Goal: Information Seeking & Learning: Find specific fact

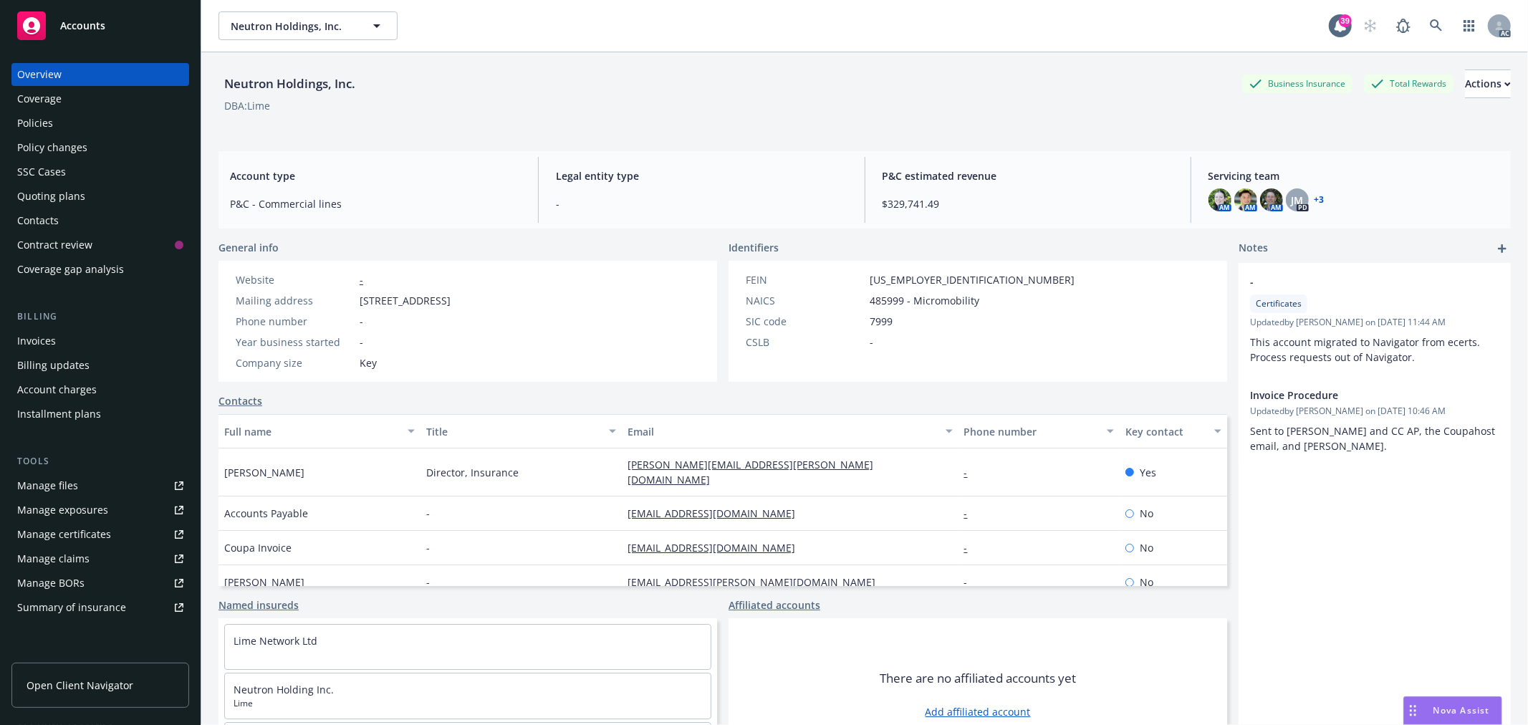
scroll to position [34, 0]
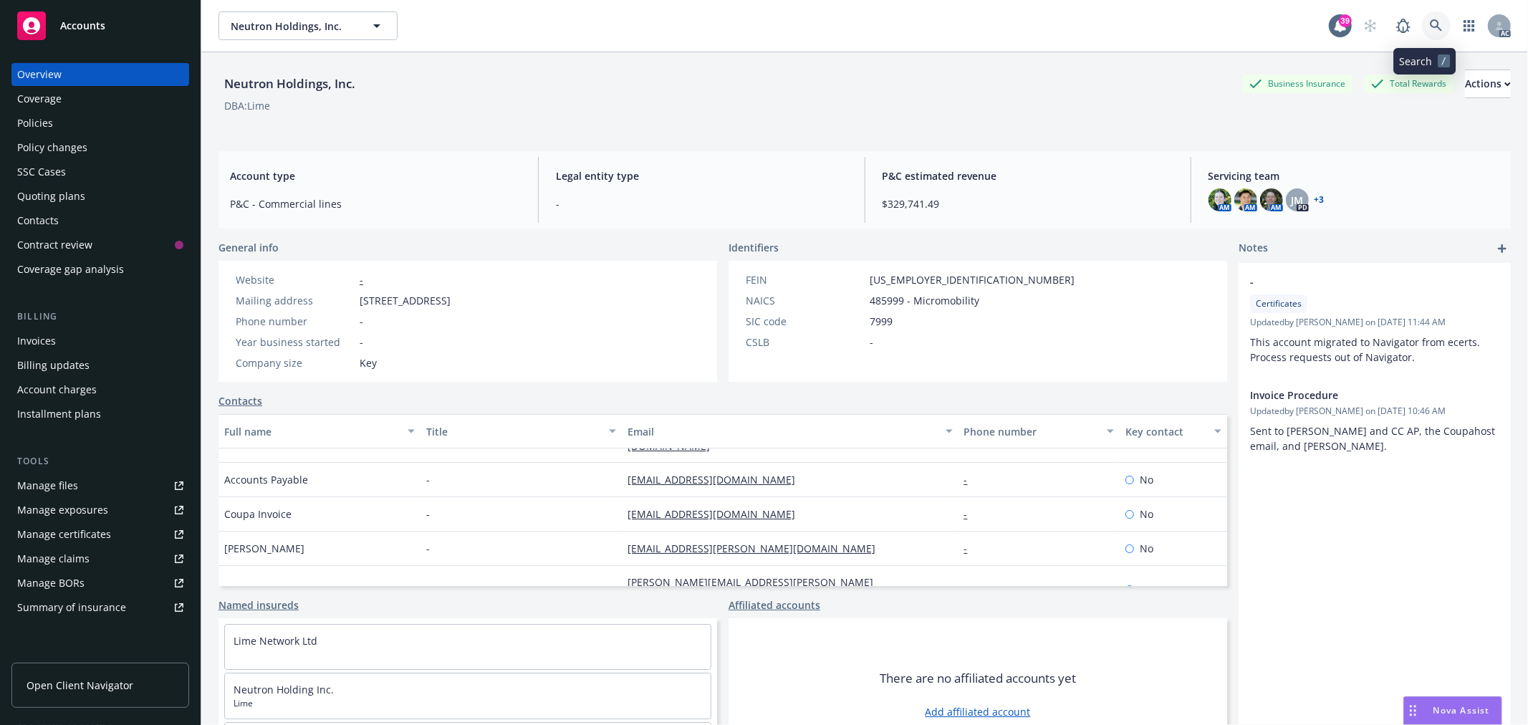
click at [1434, 32] on link at bounding box center [1436, 25] width 29 height 29
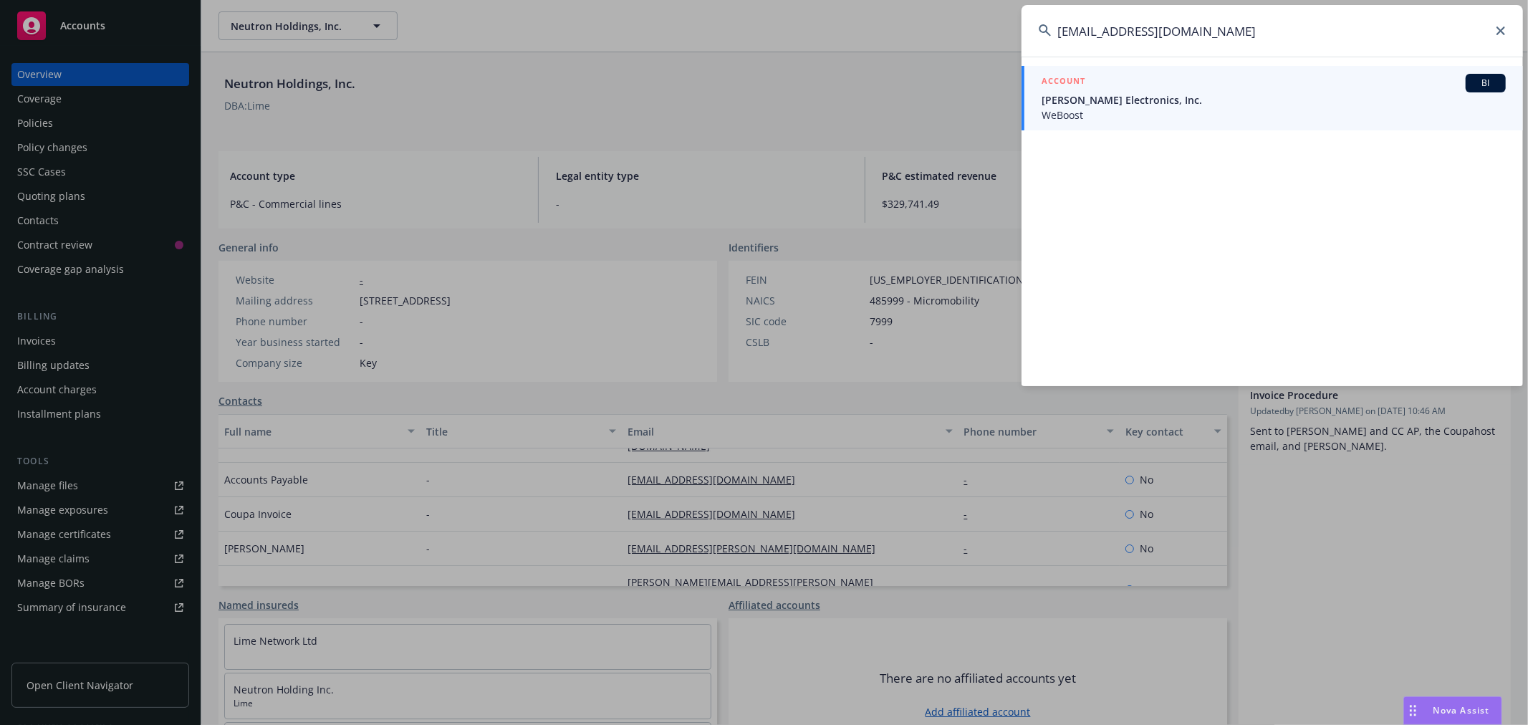
type input "[EMAIL_ADDRESS][DOMAIN_NAME]"
click at [1214, 108] on span "WeBoost" at bounding box center [1274, 114] width 464 height 15
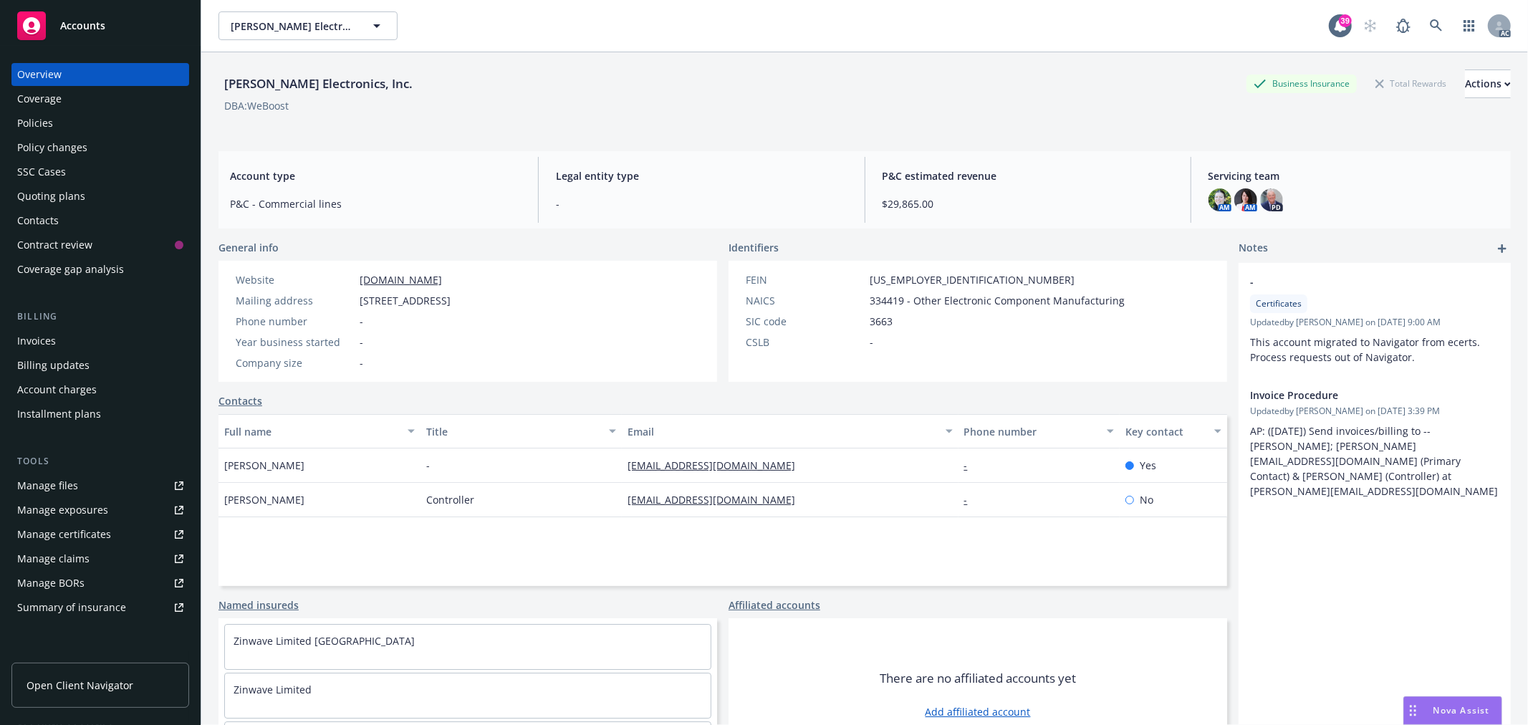
click at [58, 122] on div "Policies" at bounding box center [100, 123] width 166 height 23
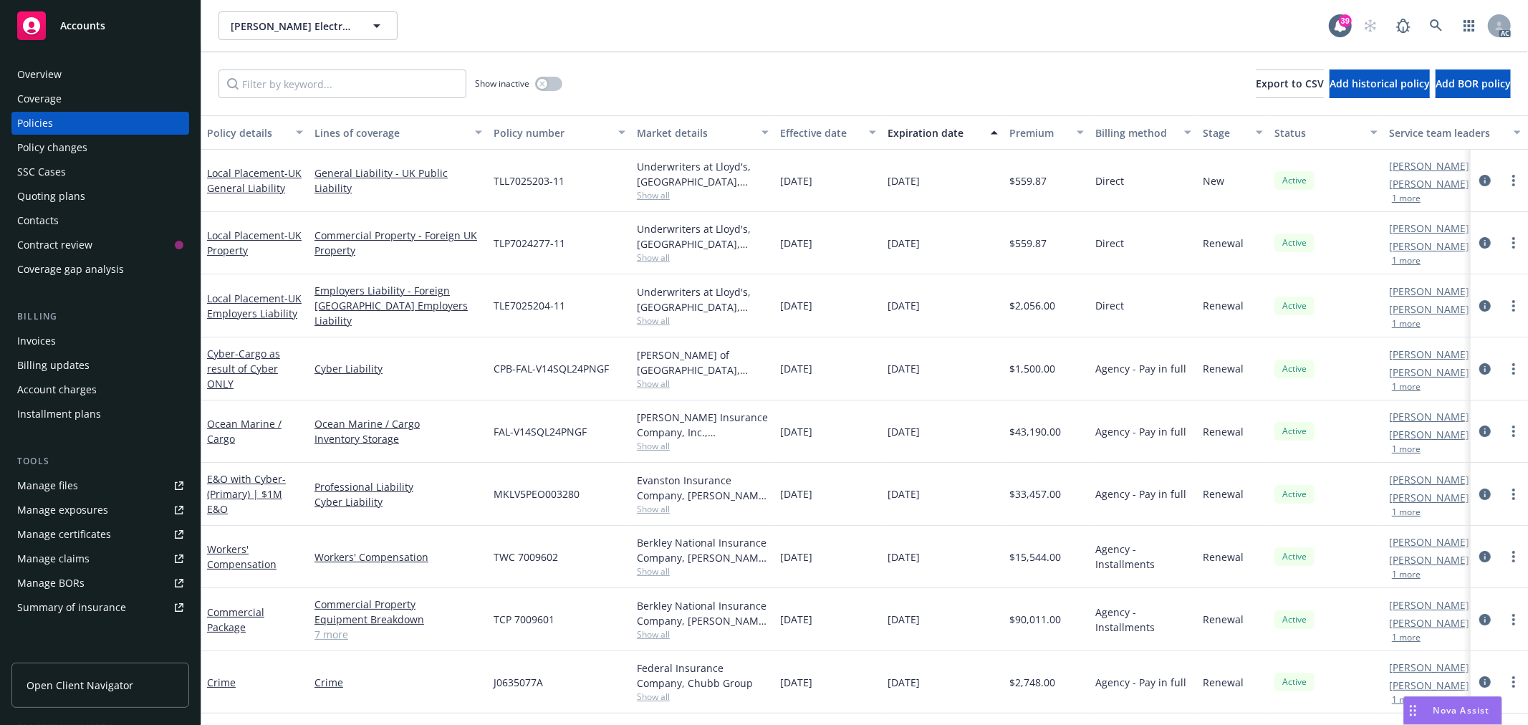
scroll to position [1, 0]
click at [337, 635] on link "7 more" at bounding box center [399, 634] width 168 height 15
click at [344, 639] on link "7 more" at bounding box center [399, 634] width 168 height 15
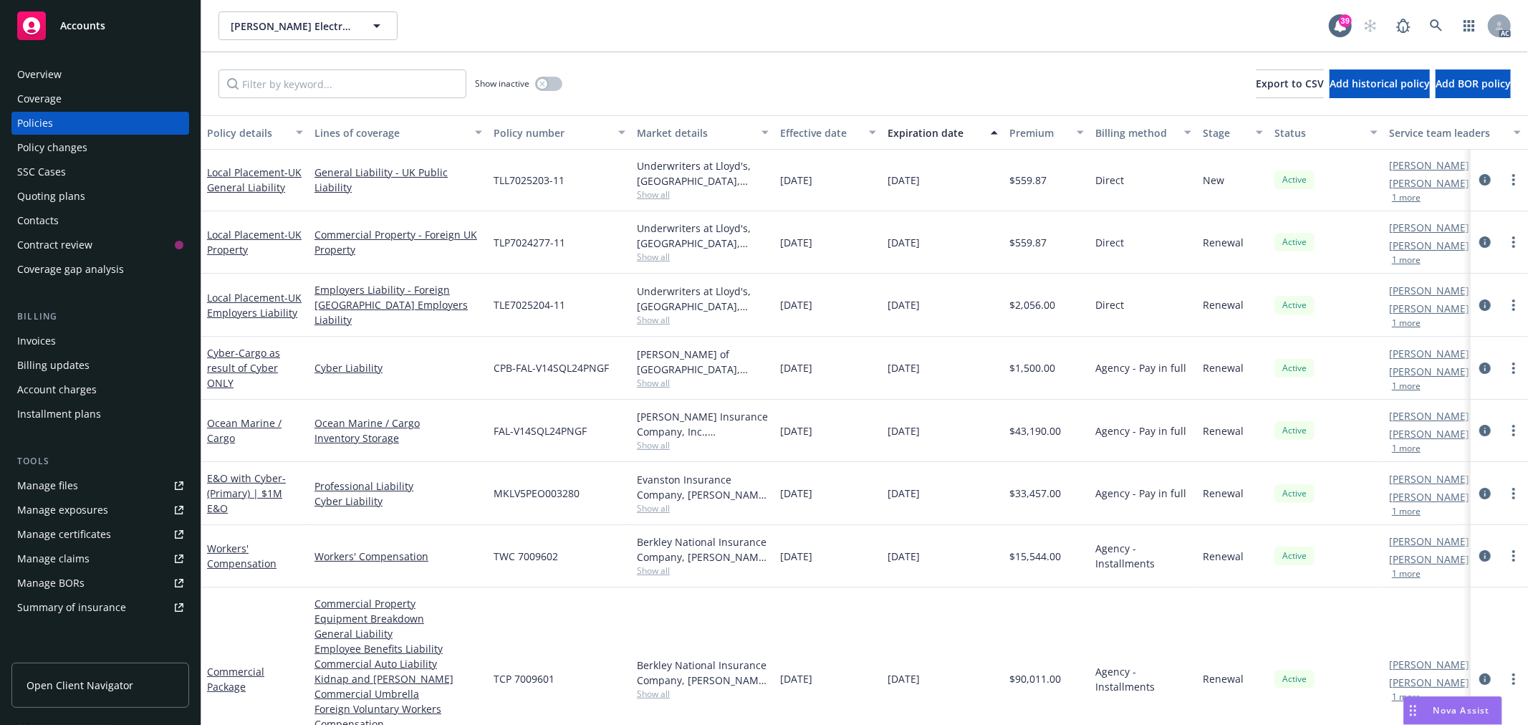
scroll to position [116, 0]
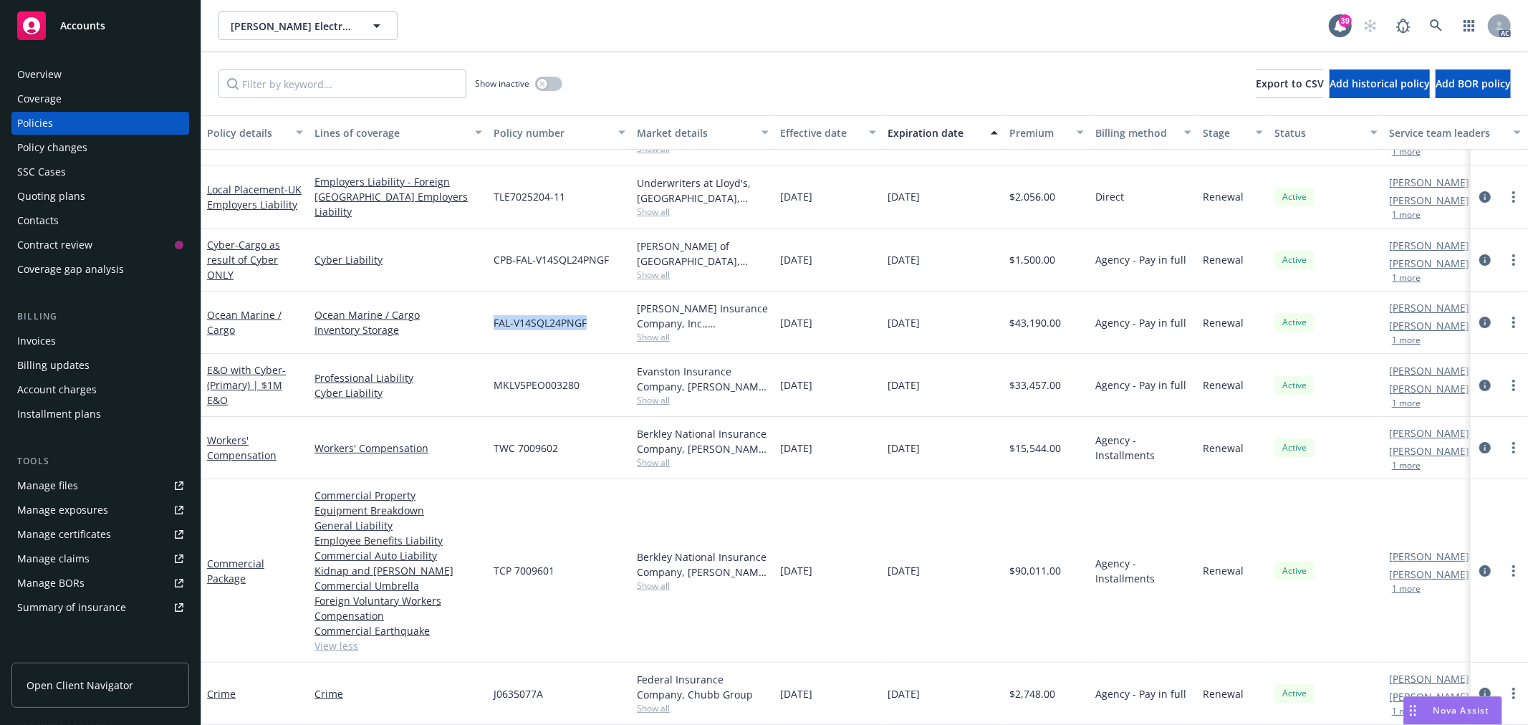
drag, startPoint x: 595, startPoint y: 307, endPoint x: 489, endPoint y: 308, distance: 106.1
click at [489, 308] on div "FAL-V14SQL24PNGF" at bounding box center [559, 323] width 143 height 62
copy span "FAL-V14SQL24PNGF"
click at [231, 308] on link "Ocean Marine / Cargo" at bounding box center [244, 322] width 75 height 29
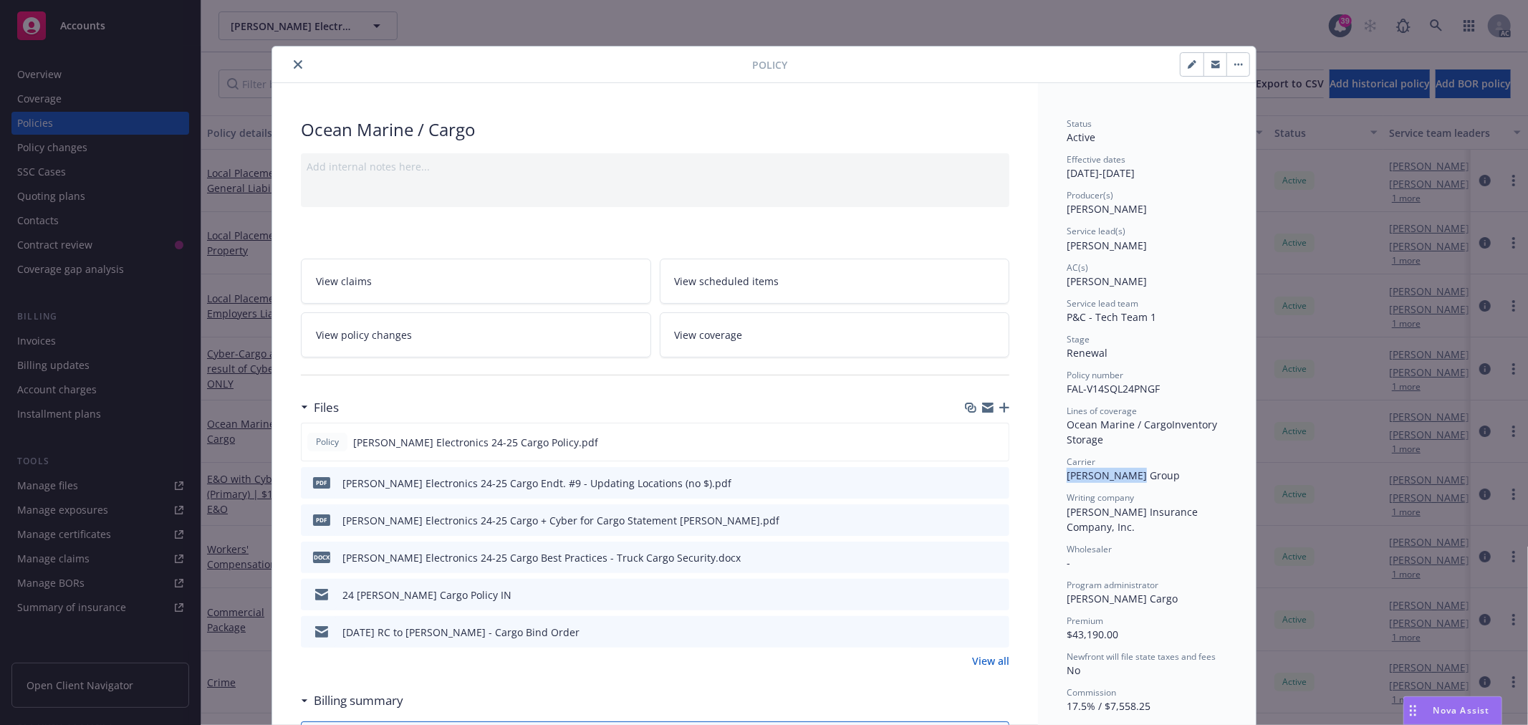
drag, startPoint x: 1134, startPoint y: 476, endPoint x: 1061, endPoint y: 476, distance: 73.1
click at [1067, 476] on div "Carrier Beazley Group" at bounding box center [1147, 469] width 161 height 27
copy span "Beazley Group"
click at [294, 63] on icon "close" at bounding box center [298, 64] width 9 height 9
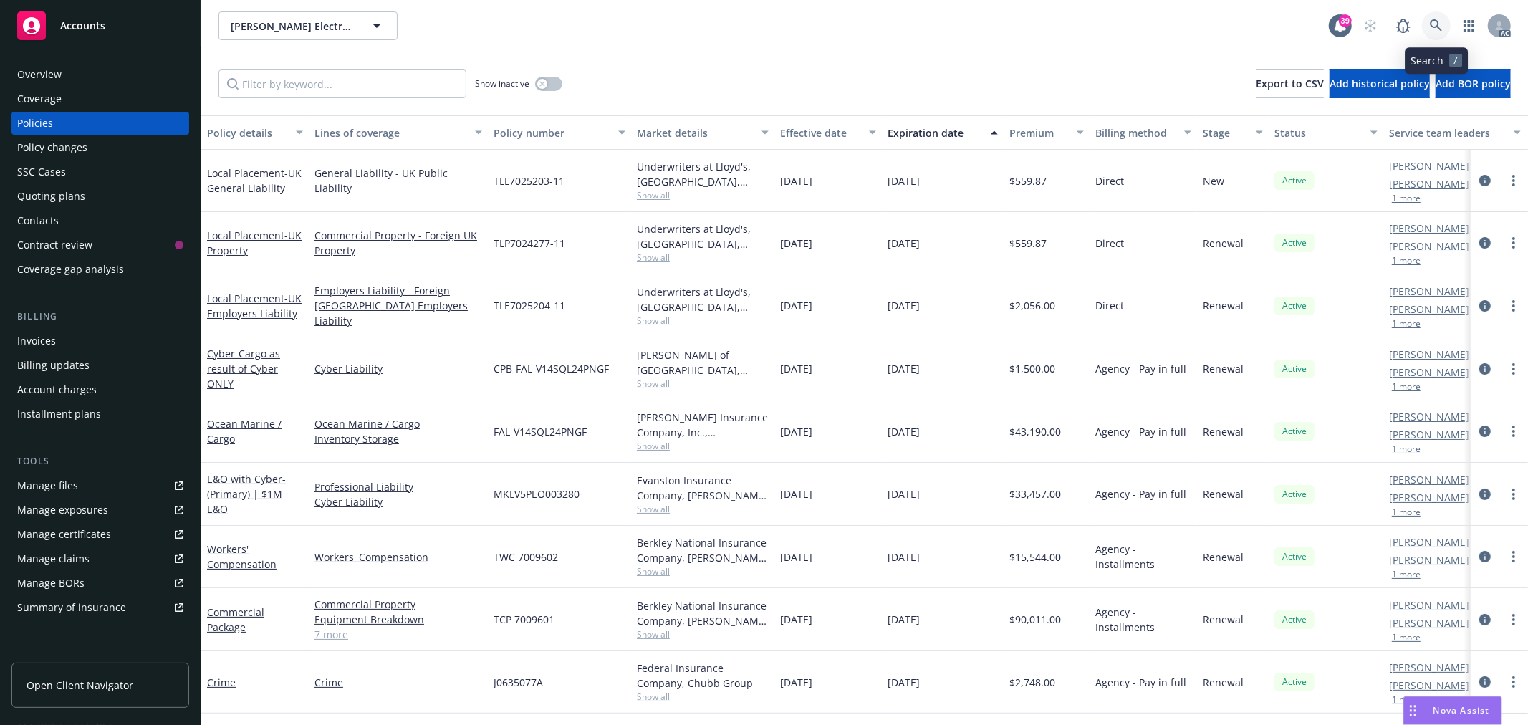
click at [1436, 24] on icon at bounding box center [1436, 25] width 13 height 13
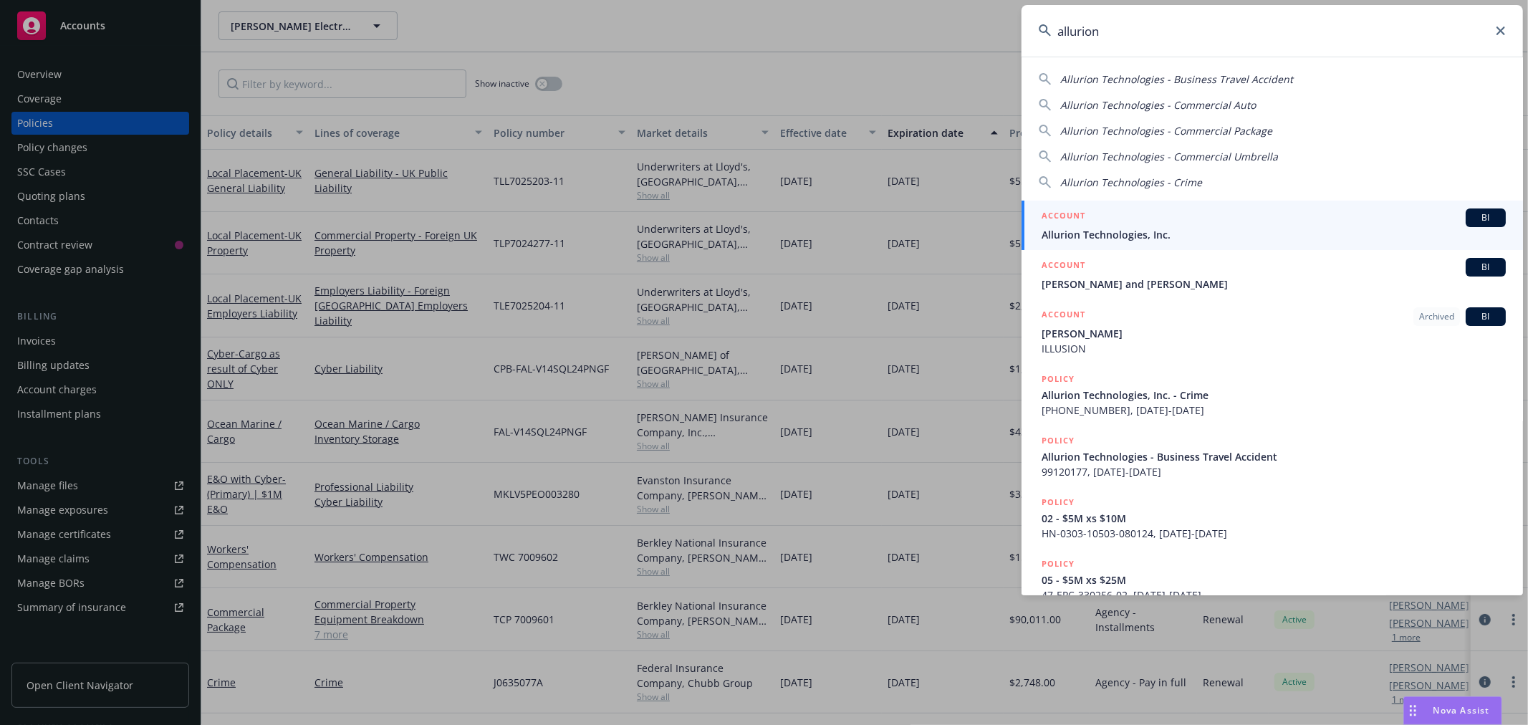
type input "allurion"
click at [1155, 230] on span "Allurion Technologies, Inc." at bounding box center [1274, 234] width 464 height 15
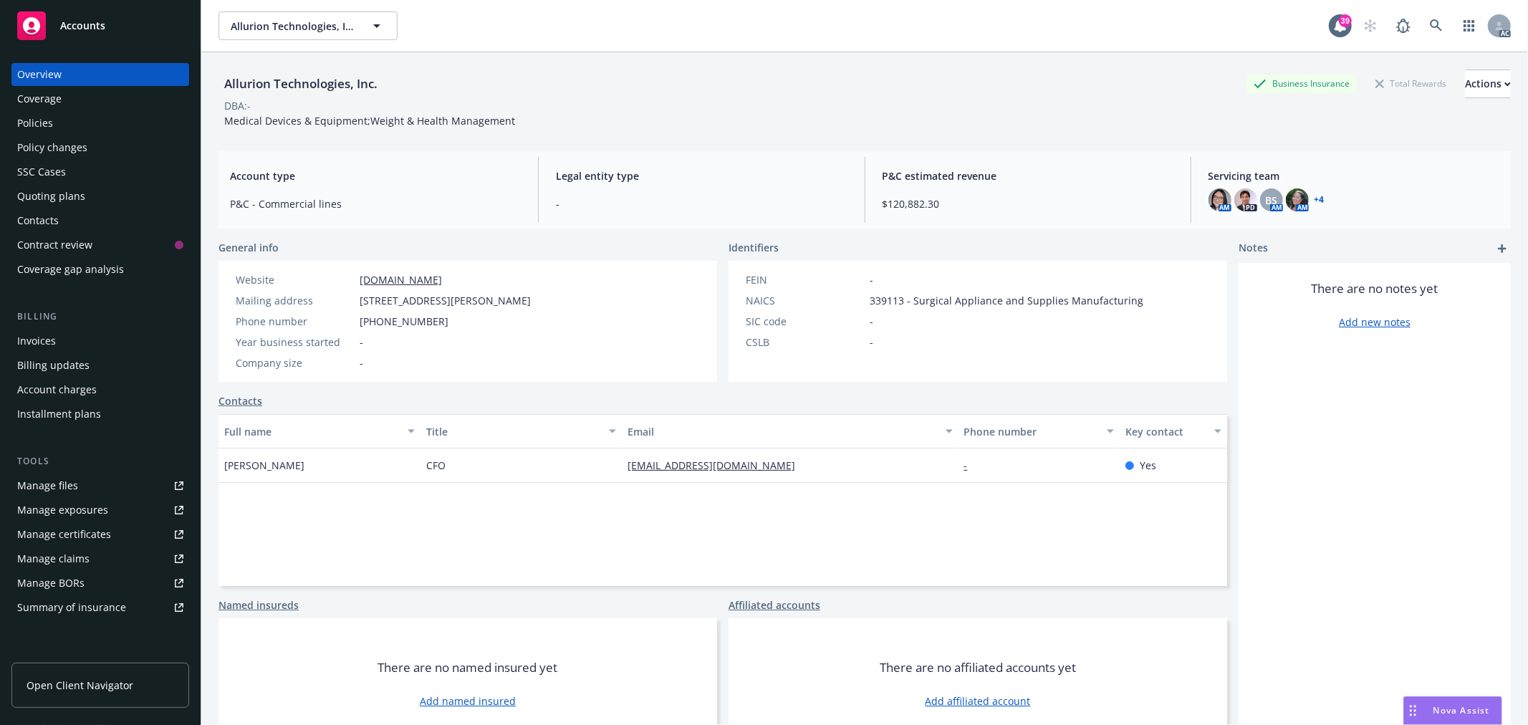
click at [32, 117] on div "Policies" at bounding box center [35, 123] width 36 height 23
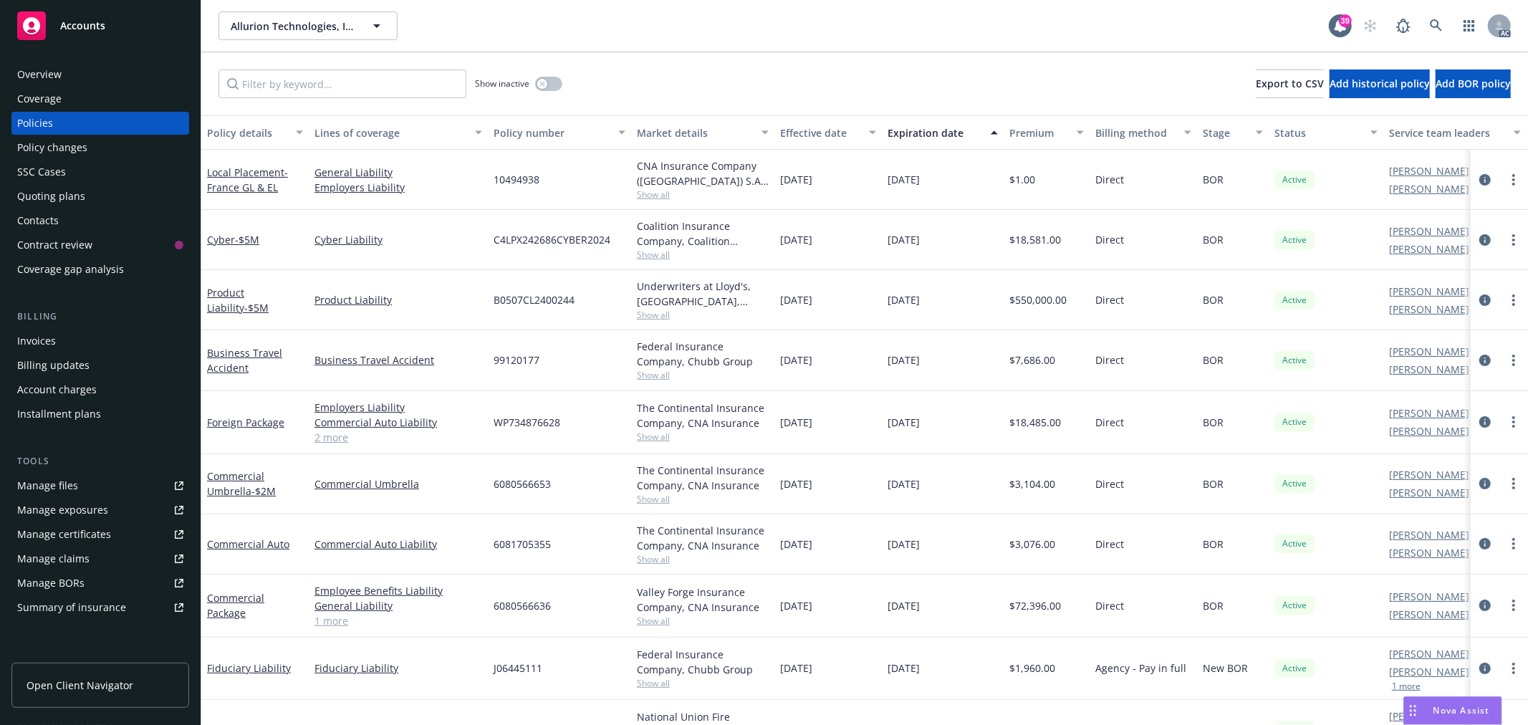
click at [527, 302] on span "B0507CL2400244" at bounding box center [534, 299] width 81 height 15
copy span "B0507CL2400244"
click at [224, 291] on link "Product Liability - $5M" at bounding box center [238, 300] width 62 height 29
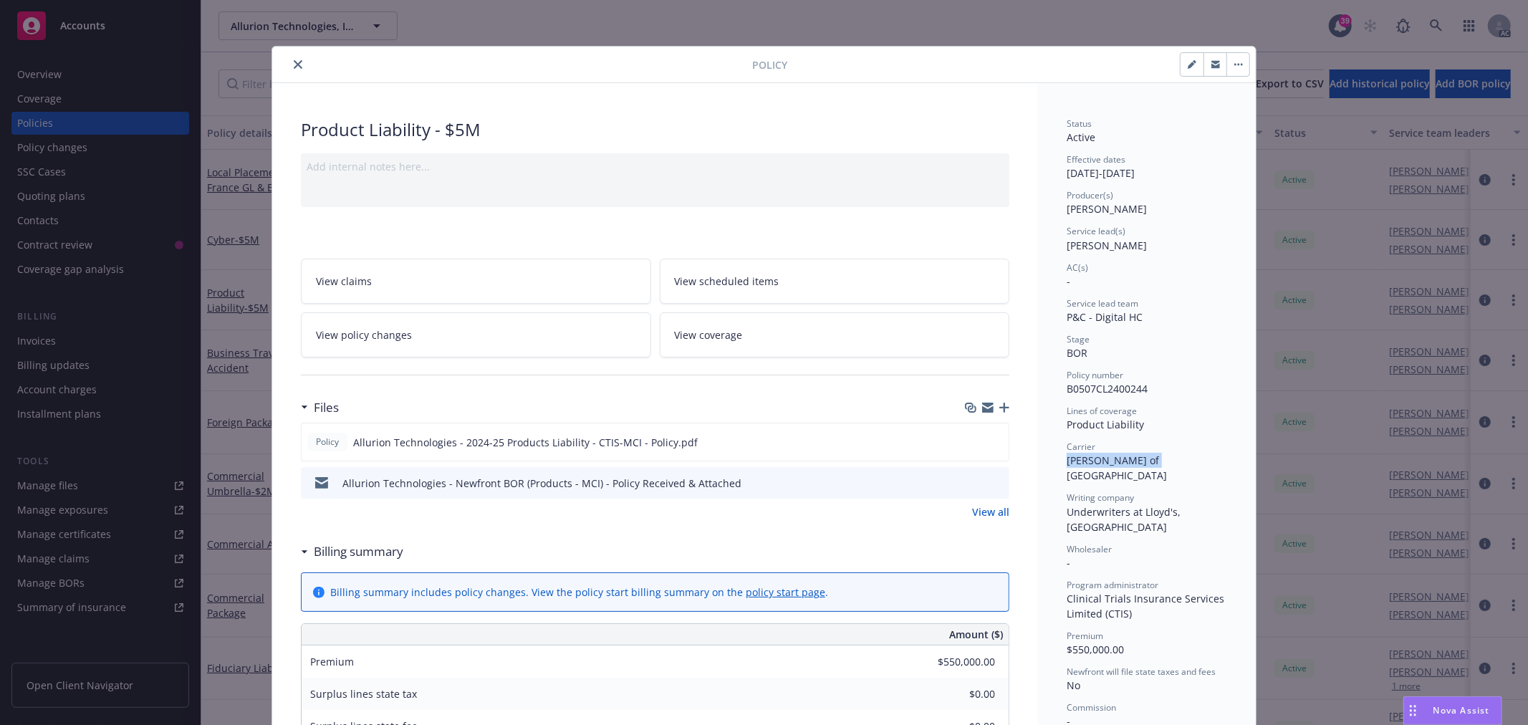
drag, startPoint x: 1144, startPoint y: 459, endPoint x: 1050, endPoint y: 459, distance: 94.6
click at [1050, 459] on div "Status Active Effective dates 09/13/2024 - 09/13/2025 Producer(s) Jon Curran Se…" at bounding box center [1147, 638] width 218 height 1111
copy span "Lloyd's of London"
click at [297, 70] on button "close" at bounding box center [297, 64] width 17 height 17
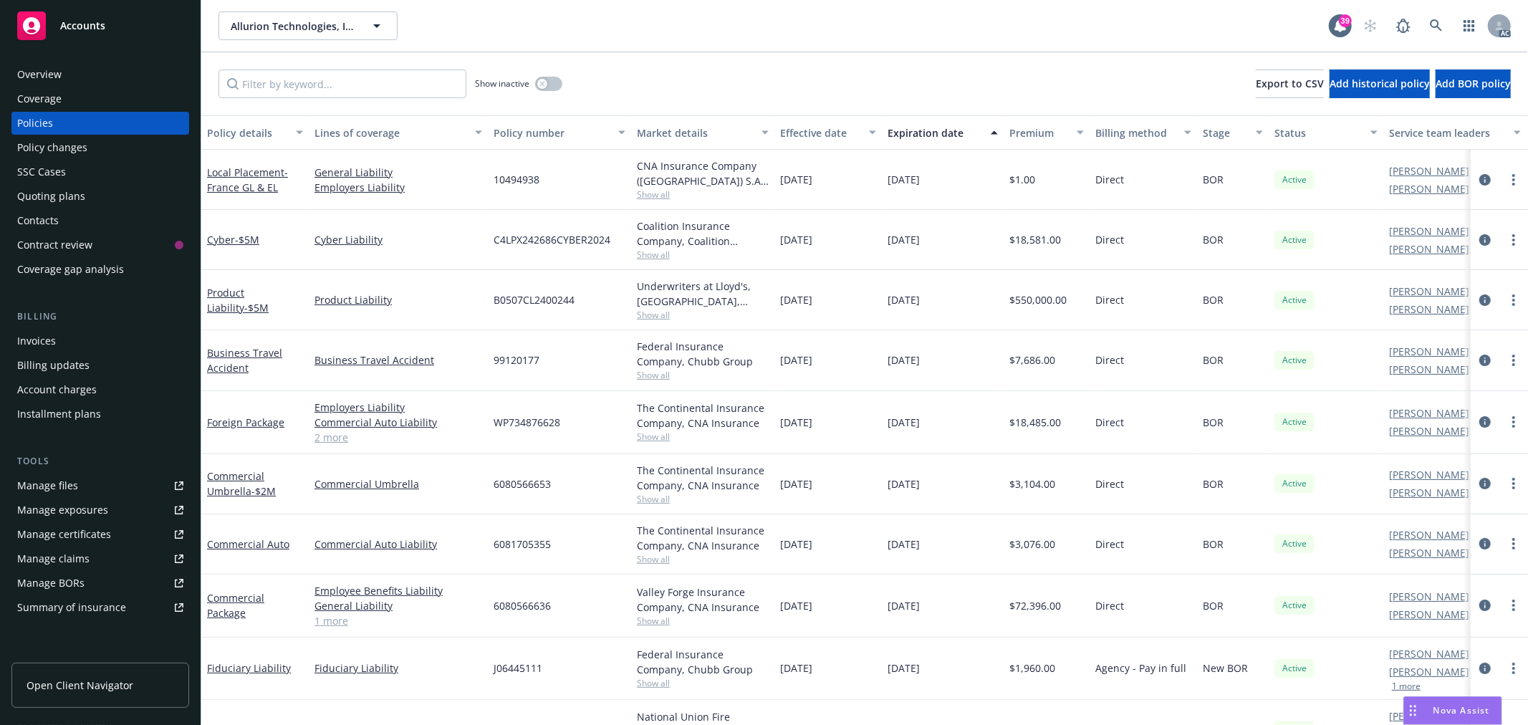
scroll to position [0, 67]
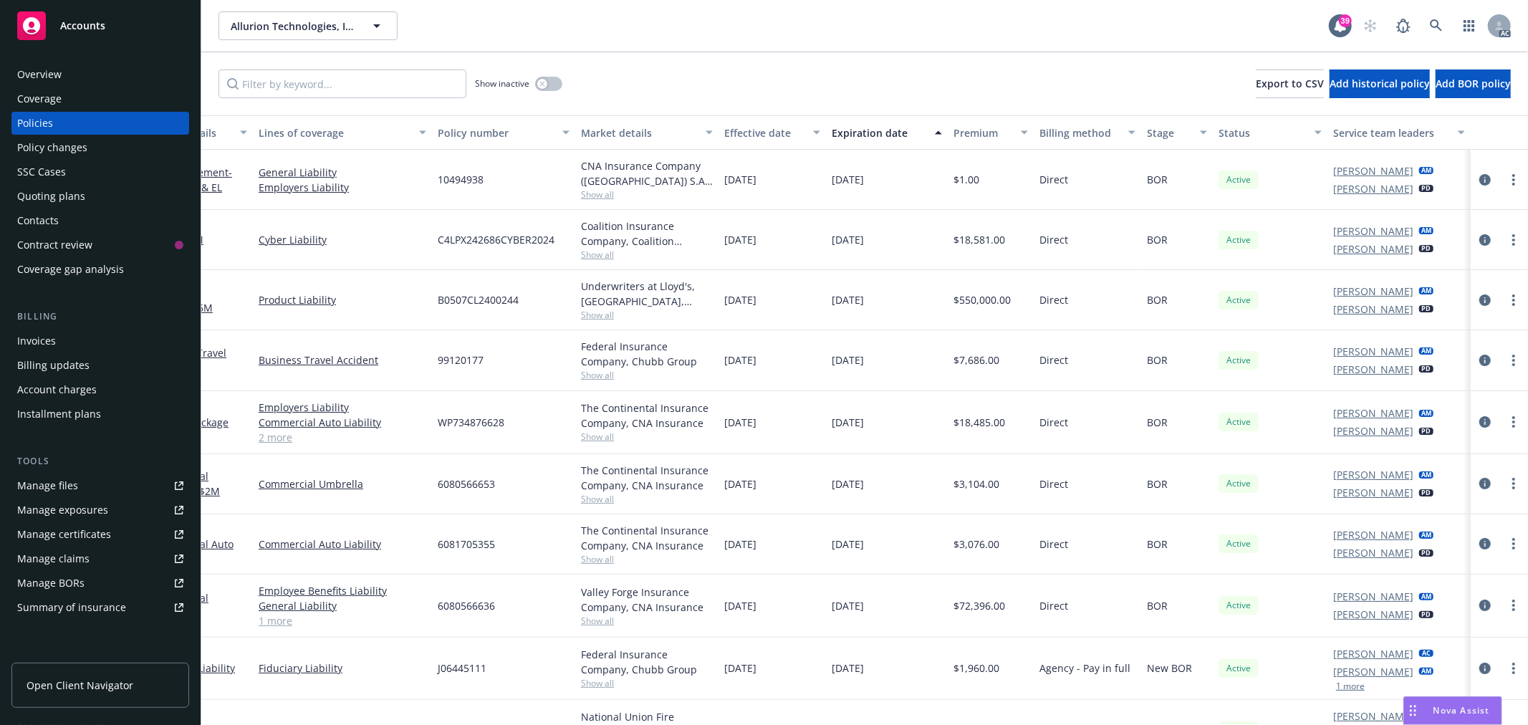
click at [58, 72] on div "Overview" at bounding box center [39, 74] width 44 height 23
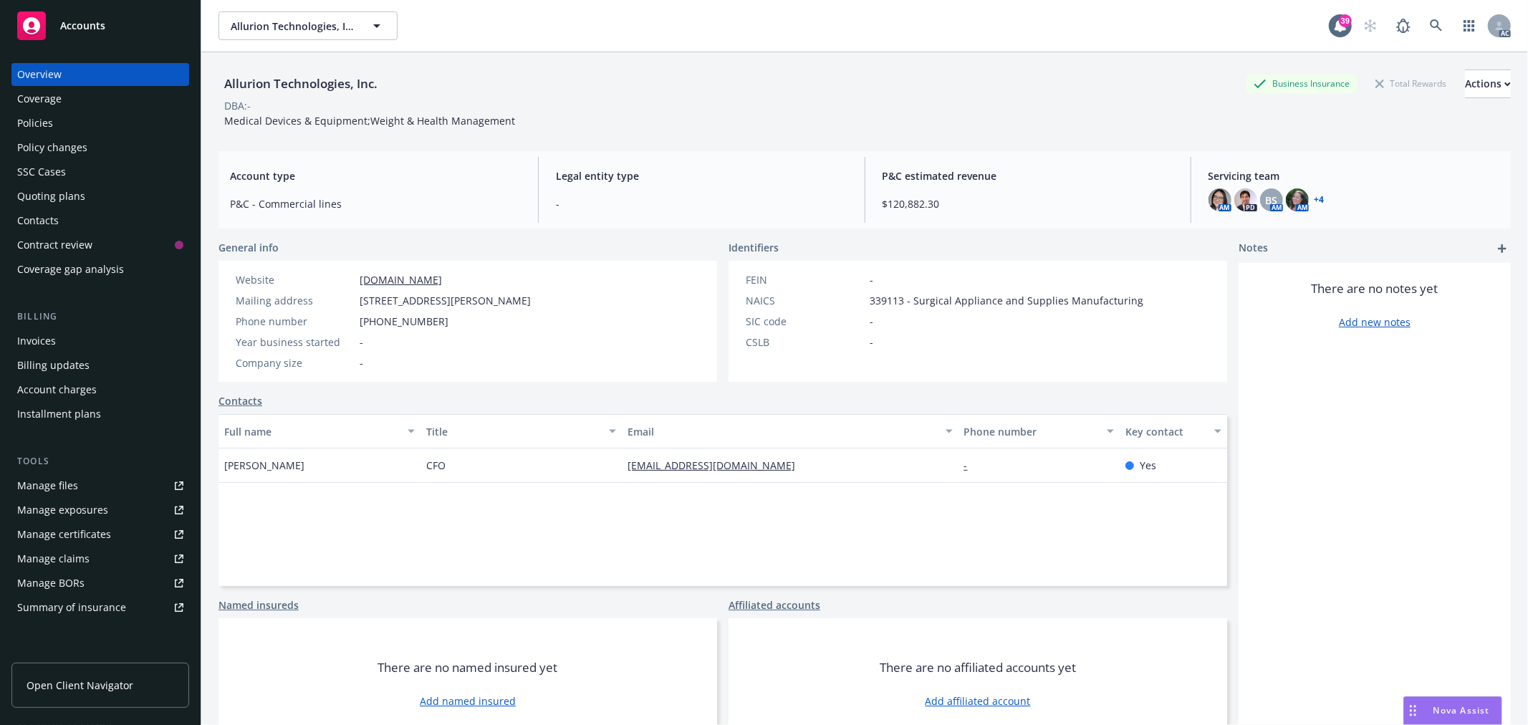
click at [1315, 201] on link "+ 4" at bounding box center [1320, 200] width 10 height 9
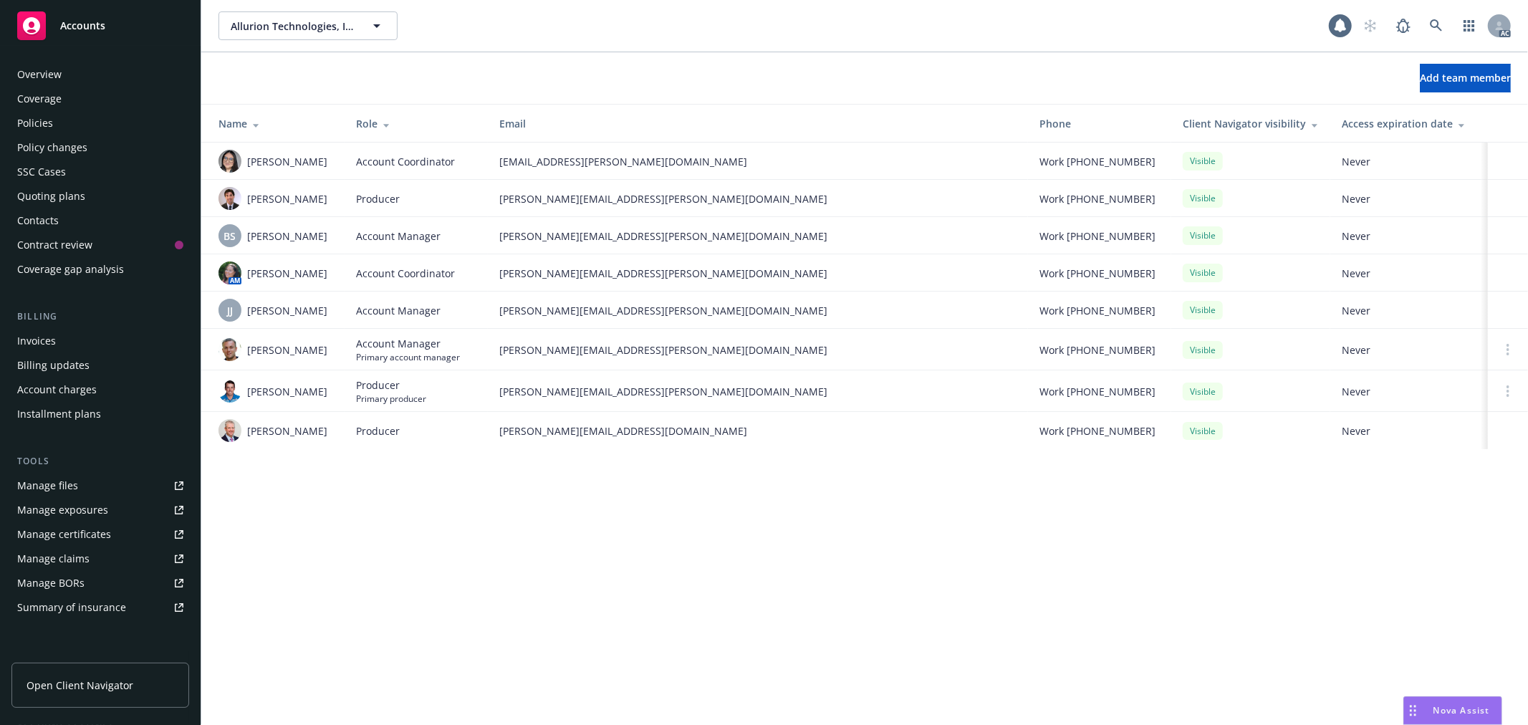
scroll to position [209, 0]
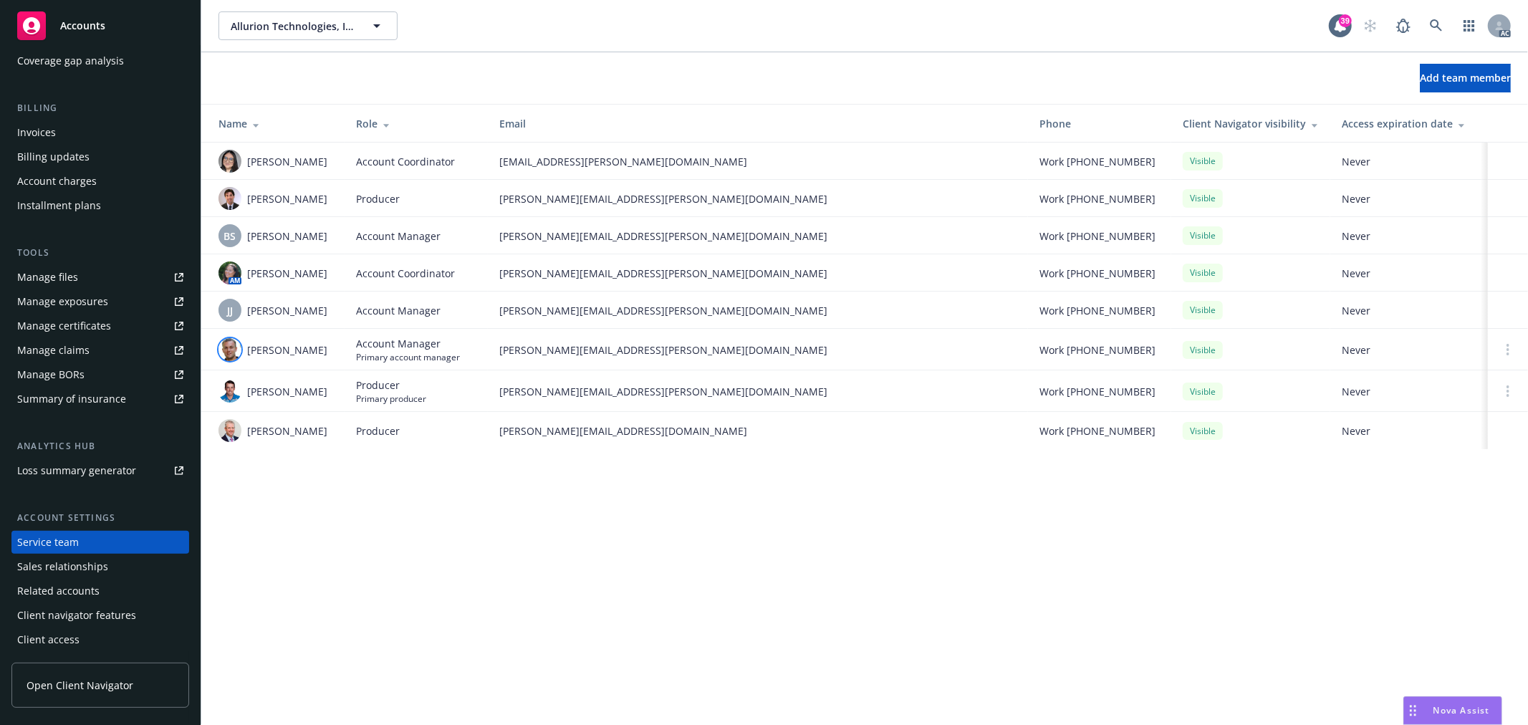
click at [230, 352] on img at bounding box center [230, 349] width 23 height 23
click at [445, 507] on div "Allurion Technologies, Inc. Allurion Technologies, Inc. 39 AC Add team member N…" at bounding box center [864, 362] width 1327 height 725
click at [236, 231] on div "BS" at bounding box center [230, 235] width 23 height 23
click at [1433, 16] on link at bounding box center [1436, 25] width 29 height 29
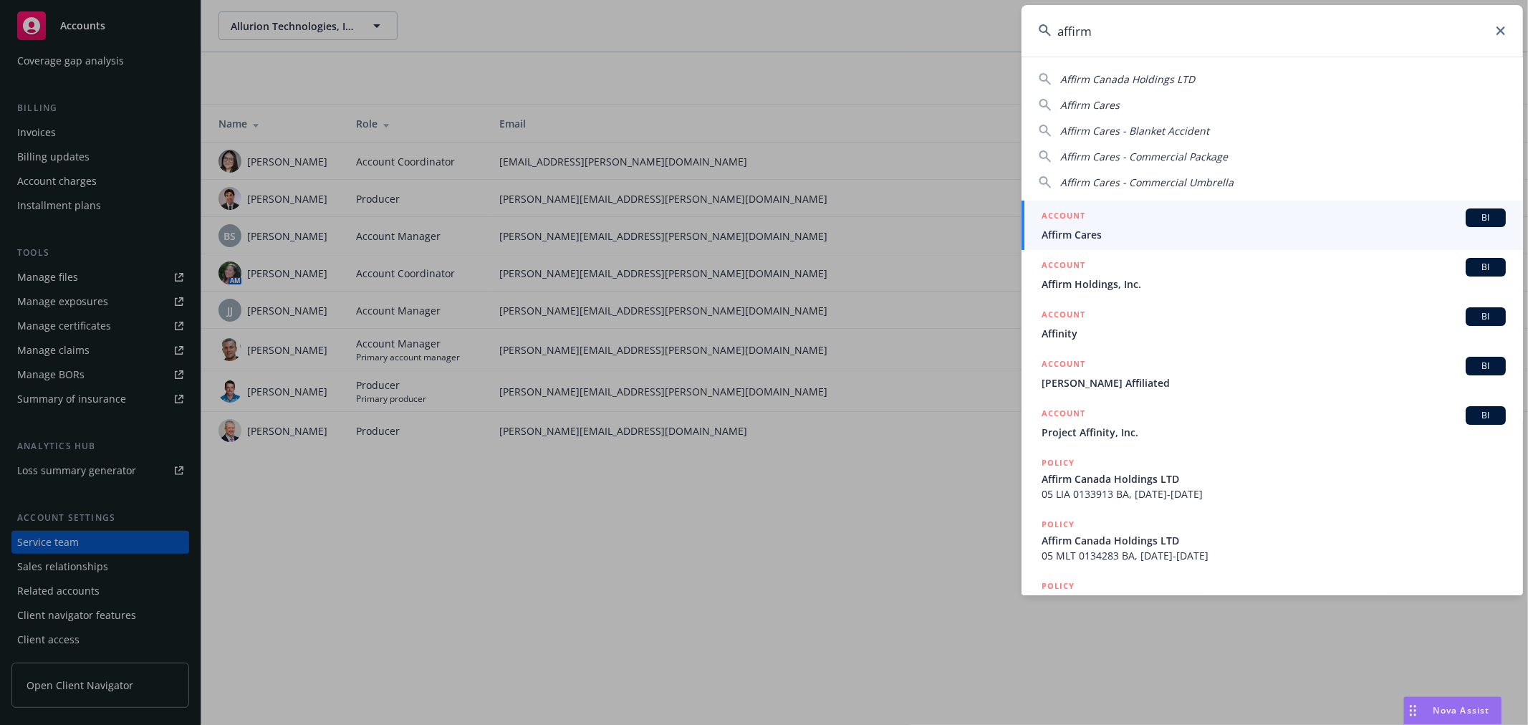
type input "affirm"
click at [1291, 236] on span "Affirm Cares" at bounding box center [1274, 234] width 464 height 15
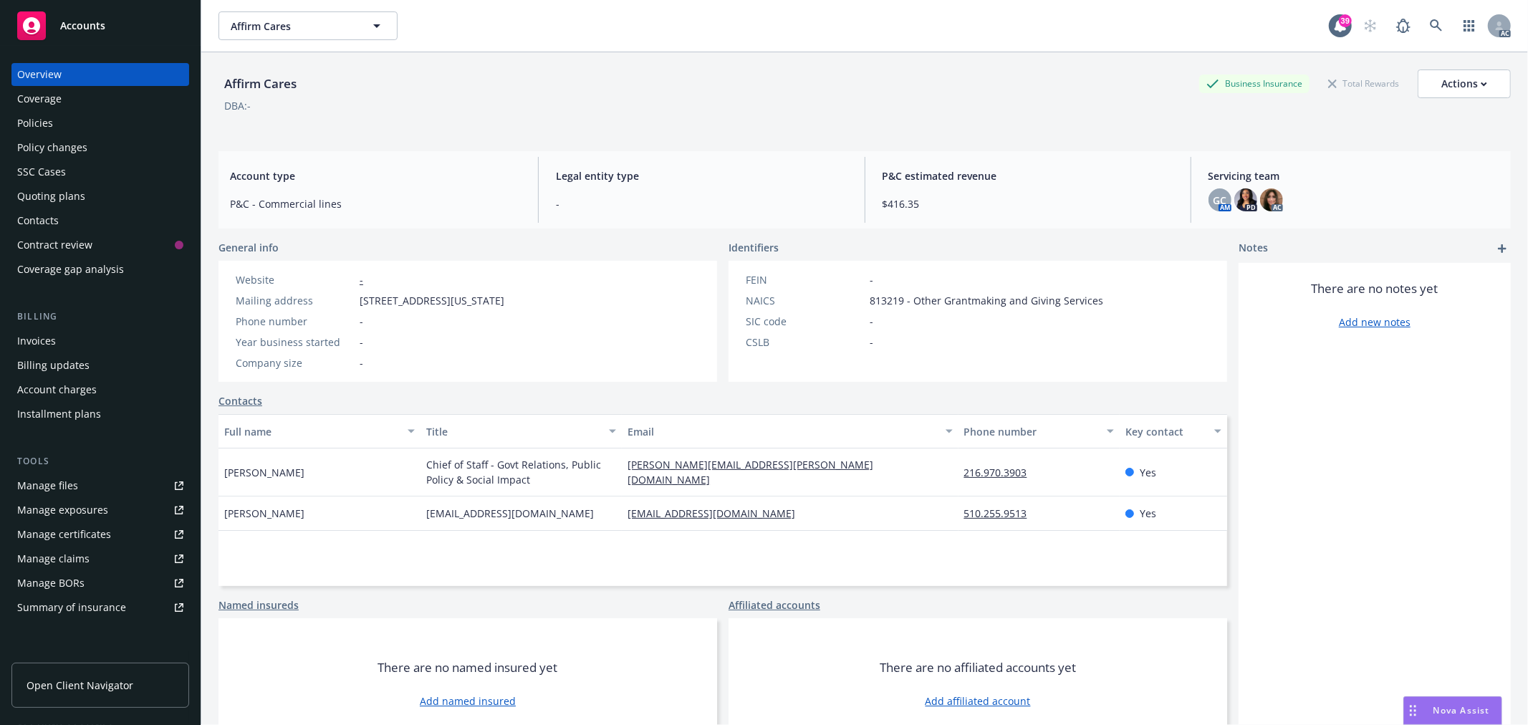
click at [75, 124] on div "Policies" at bounding box center [100, 123] width 166 height 23
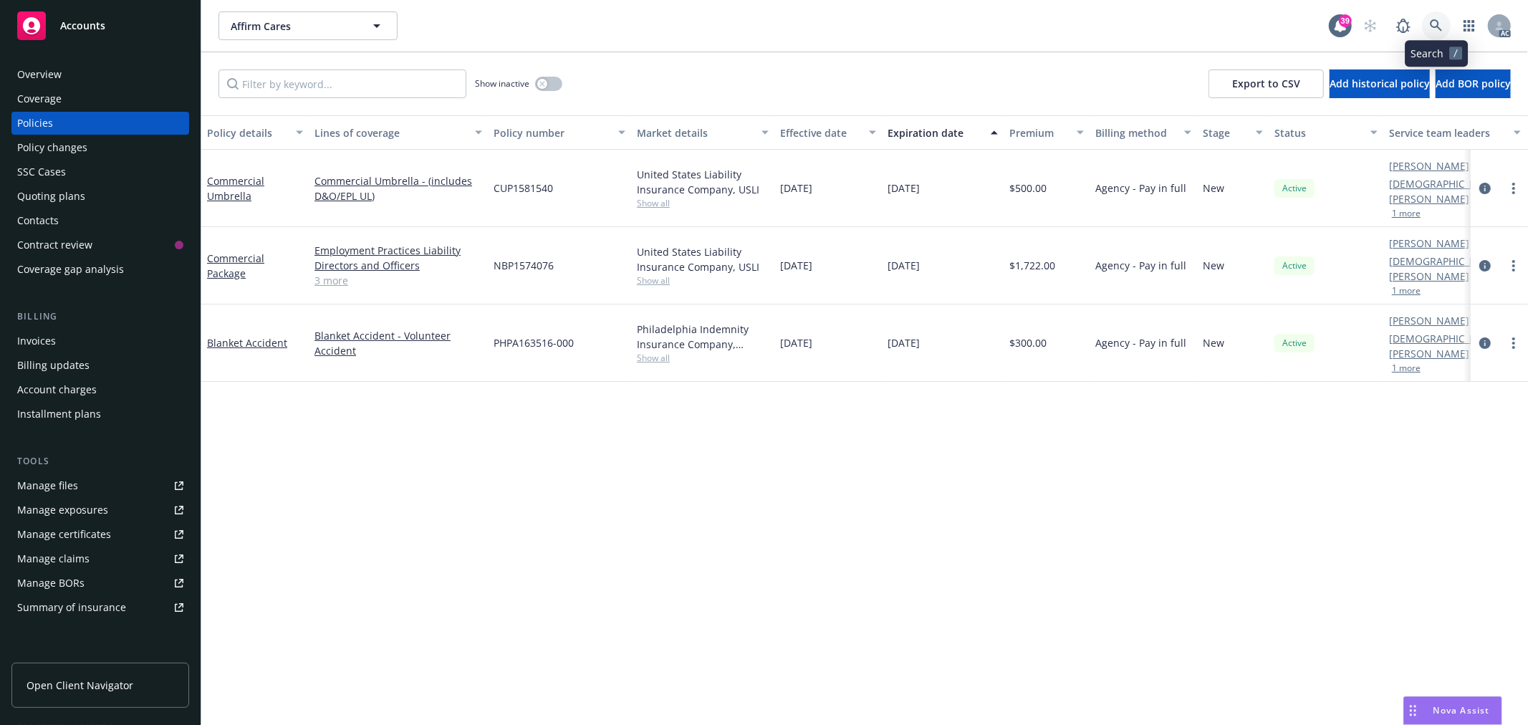
click at [1433, 16] on link at bounding box center [1436, 25] width 29 height 29
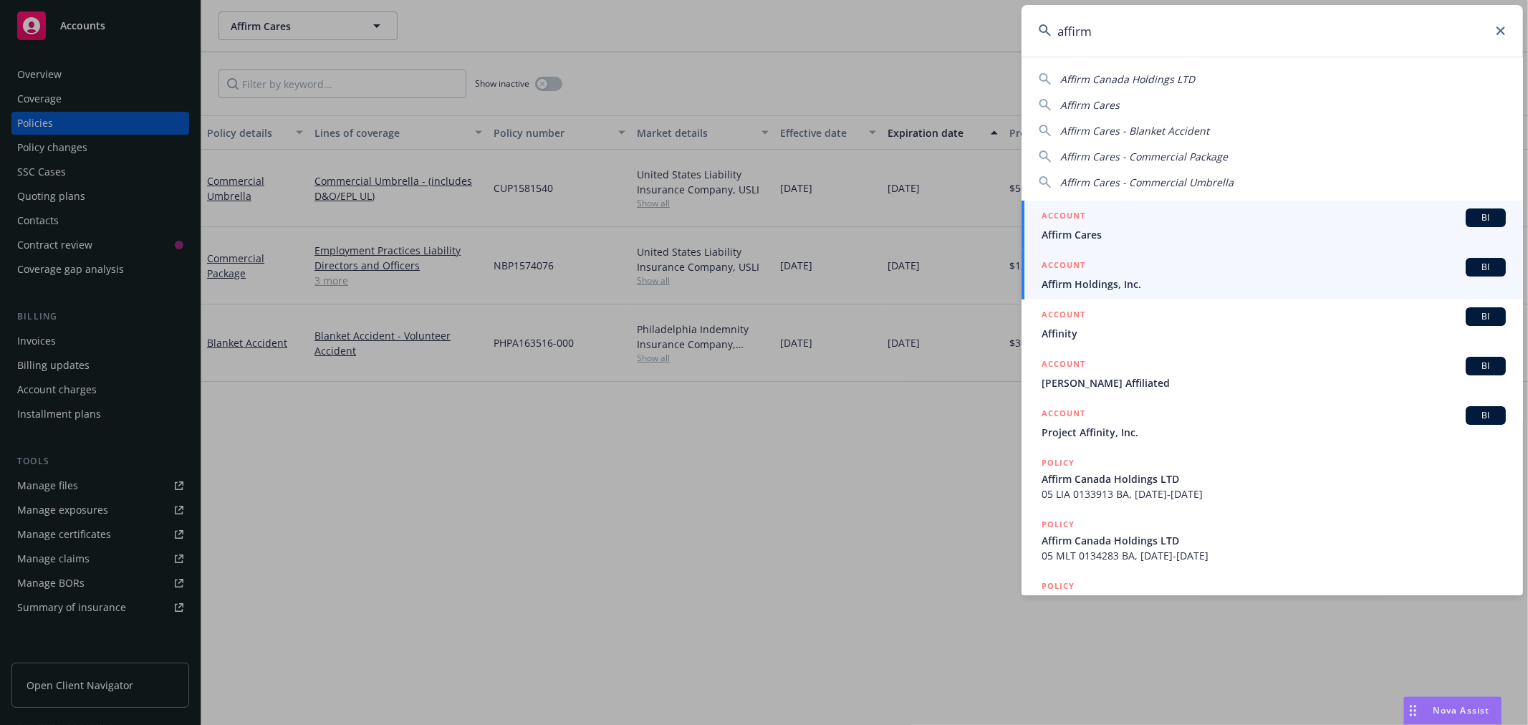
type input "affirm"
click at [1136, 277] on span "Affirm Holdings, Inc." at bounding box center [1274, 284] width 464 height 15
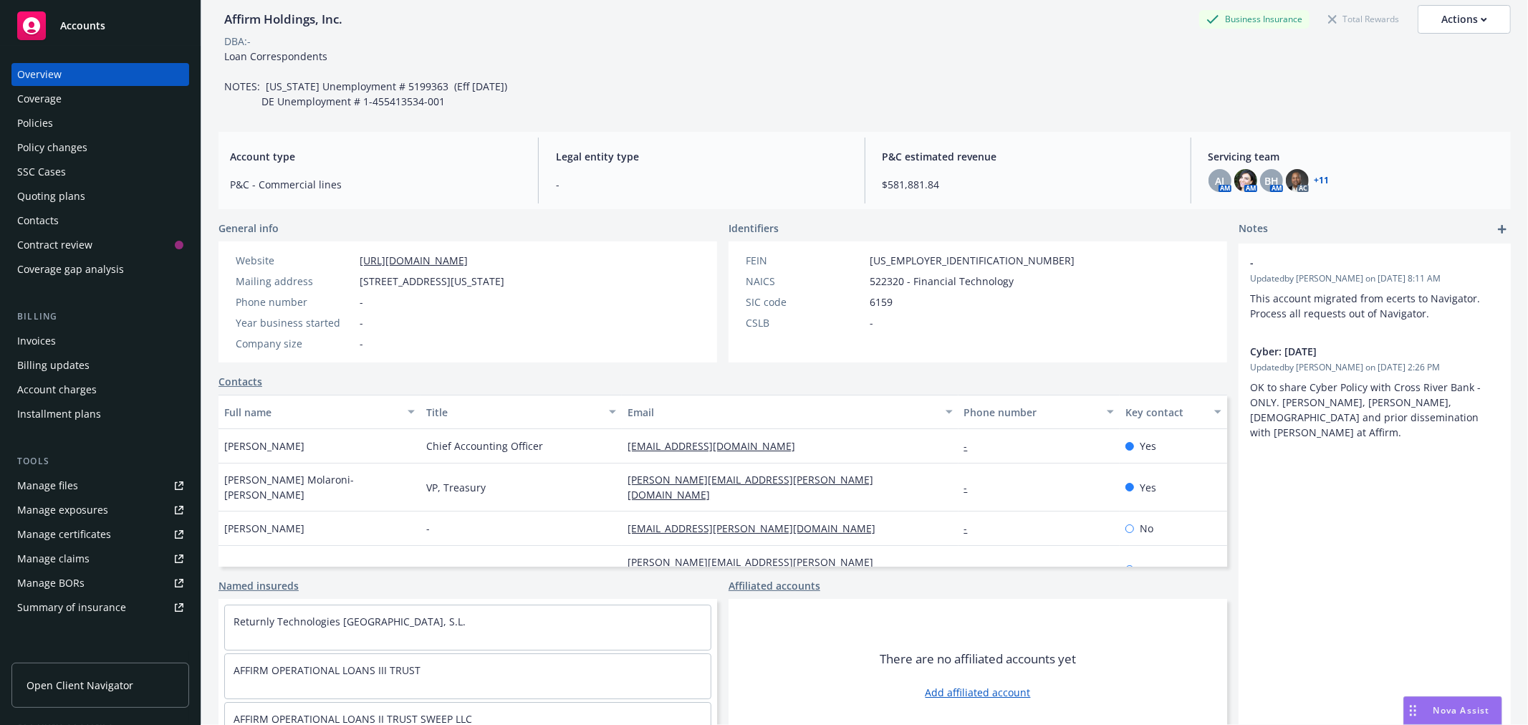
scroll to position [90, 0]
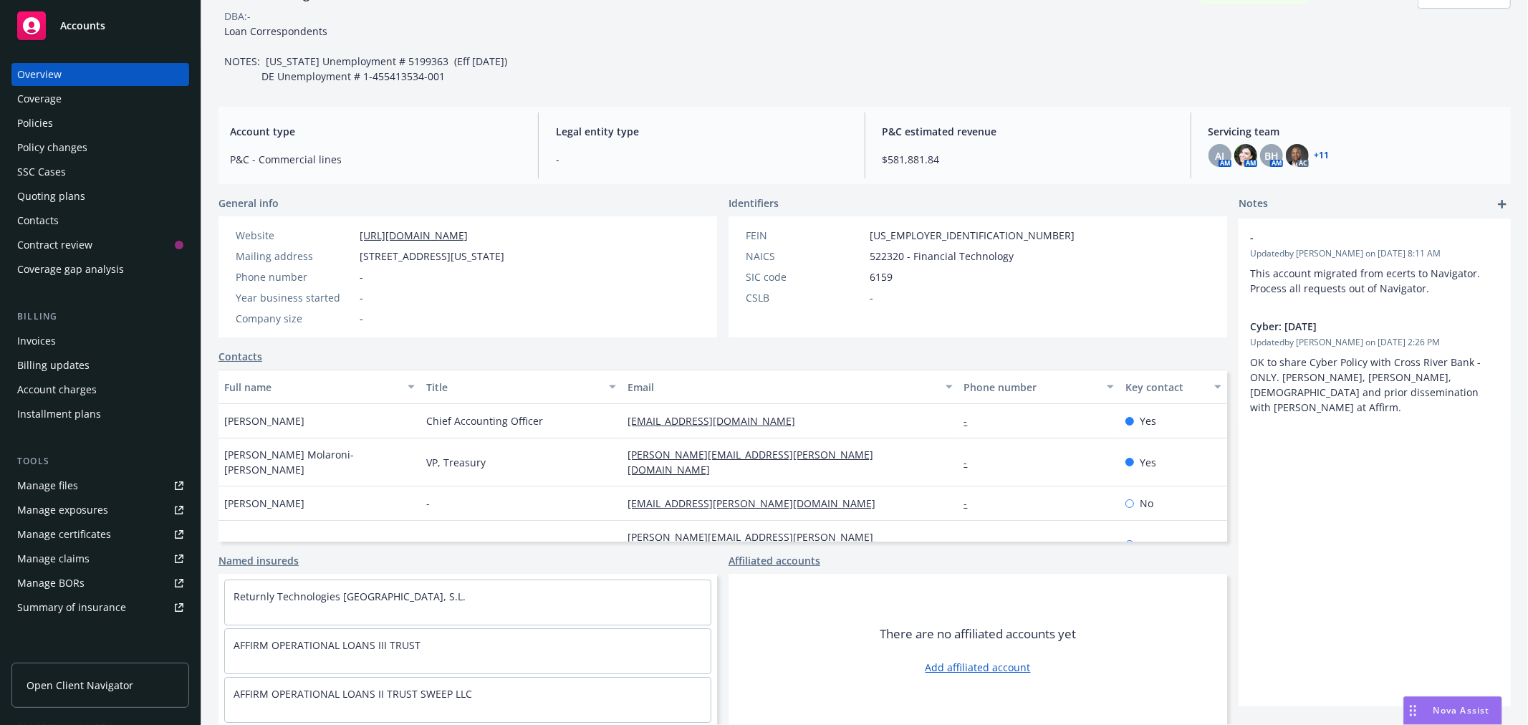
click at [22, 120] on div "Policies" at bounding box center [35, 123] width 36 height 23
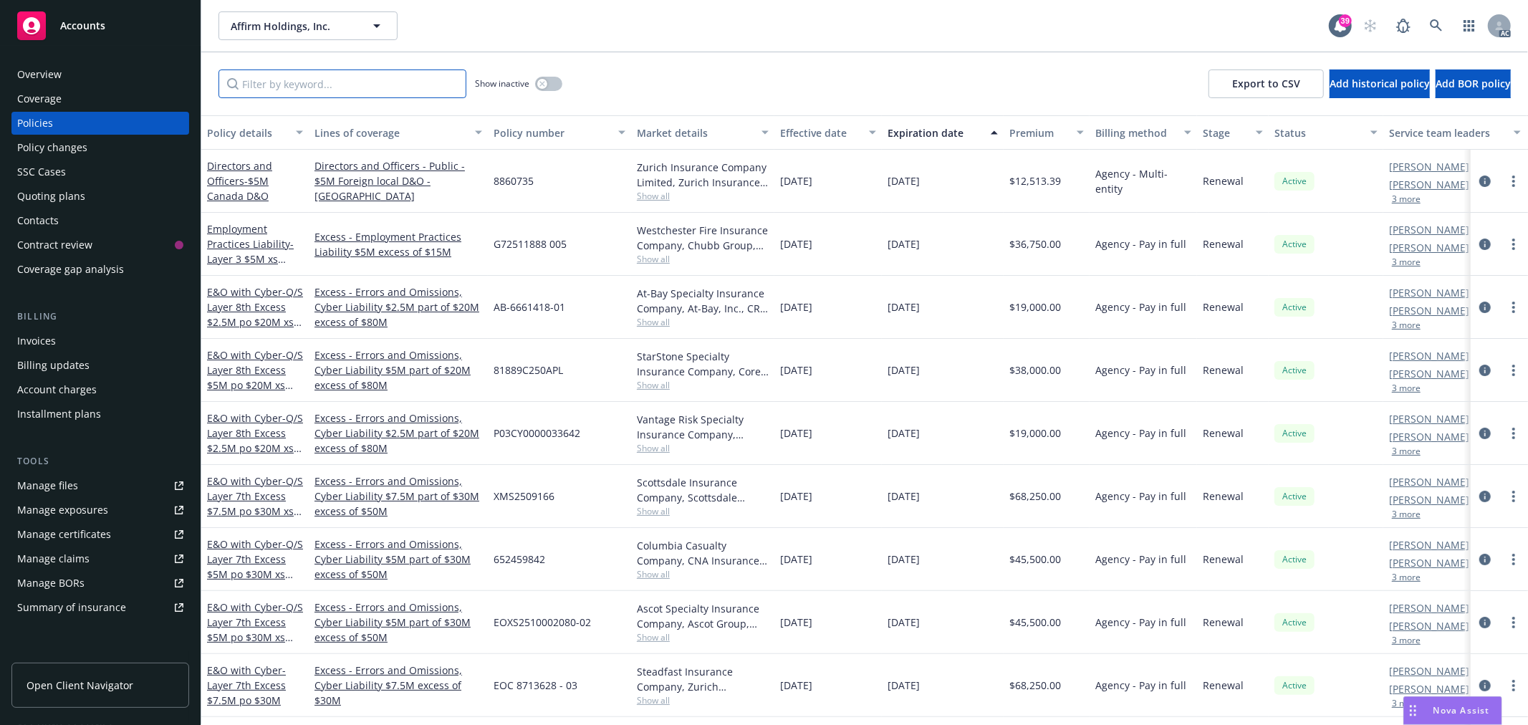
click at [370, 95] on input "Filter by keyword..." at bounding box center [343, 84] width 248 height 29
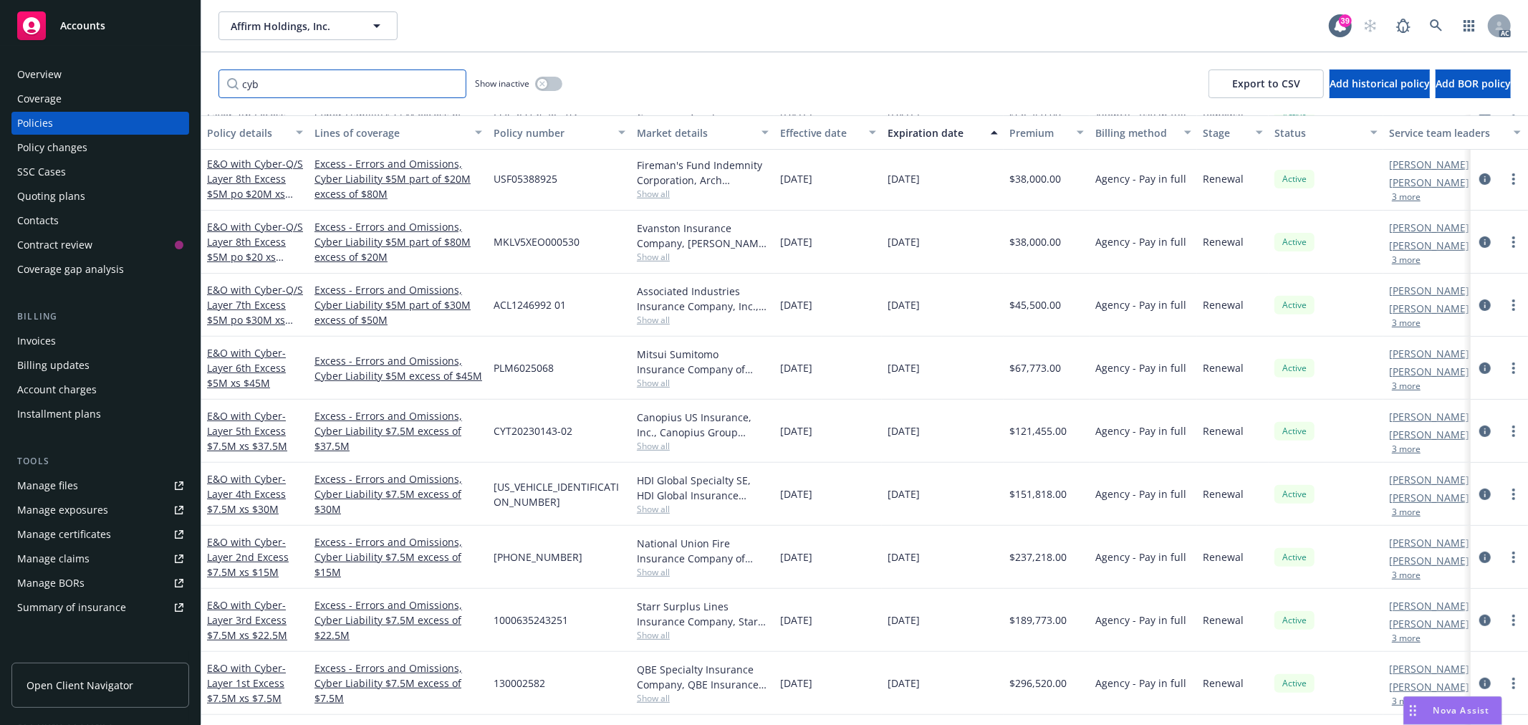
scroll to position [411, 0]
type input "cyb"
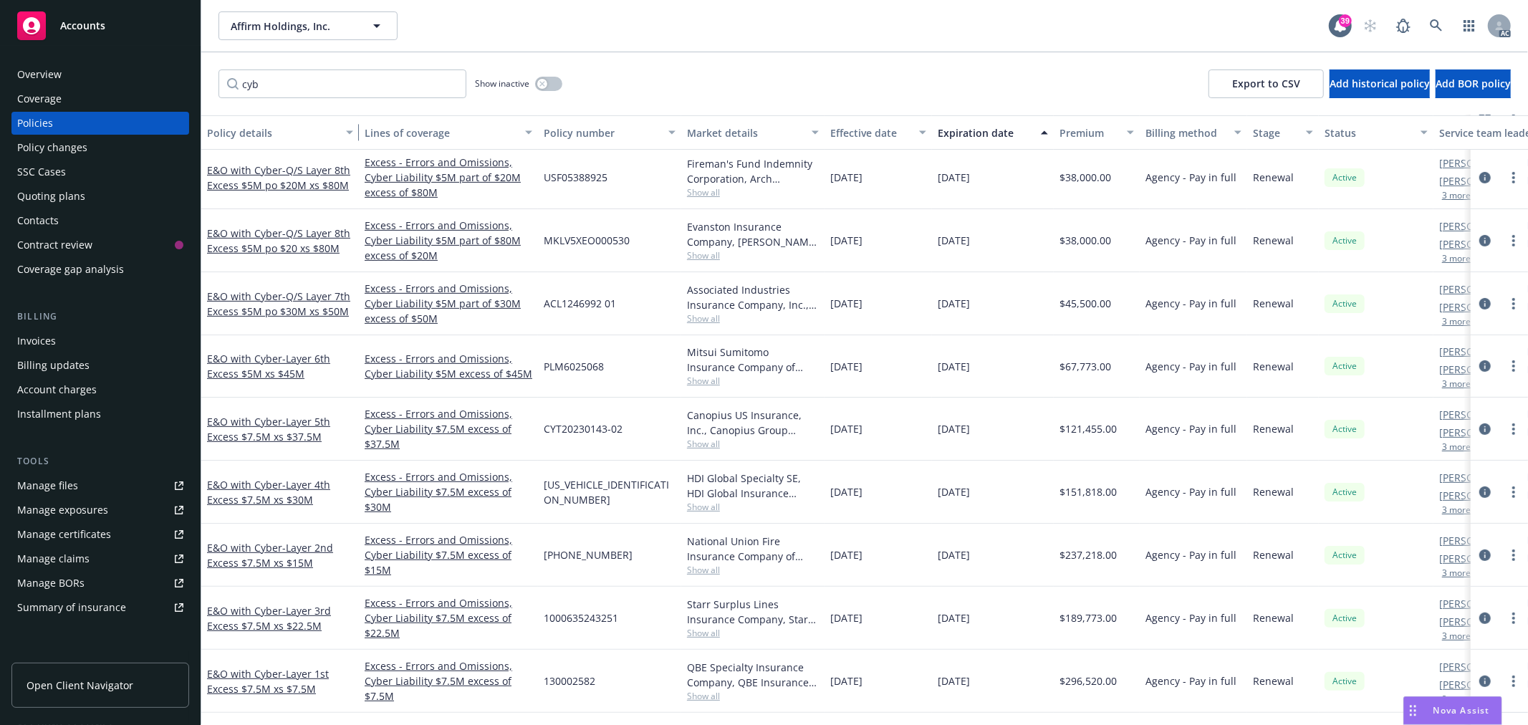
drag, startPoint x: 303, startPoint y: 131, endPoint x: 353, endPoint y: 135, distance: 50.3
click at [353, 135] on div "button" at bounding box center [351, 132] width 7 height 33
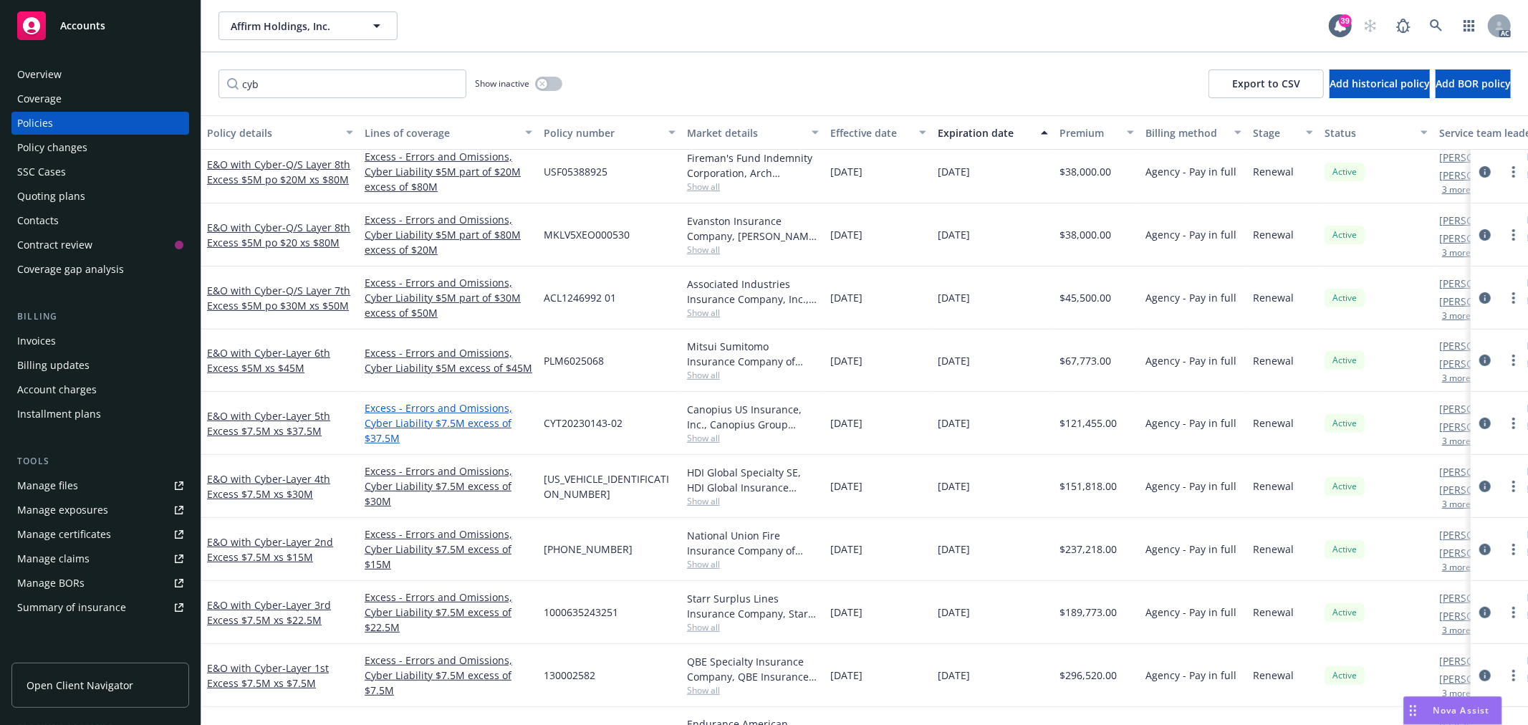
scroll to position [467, 0]
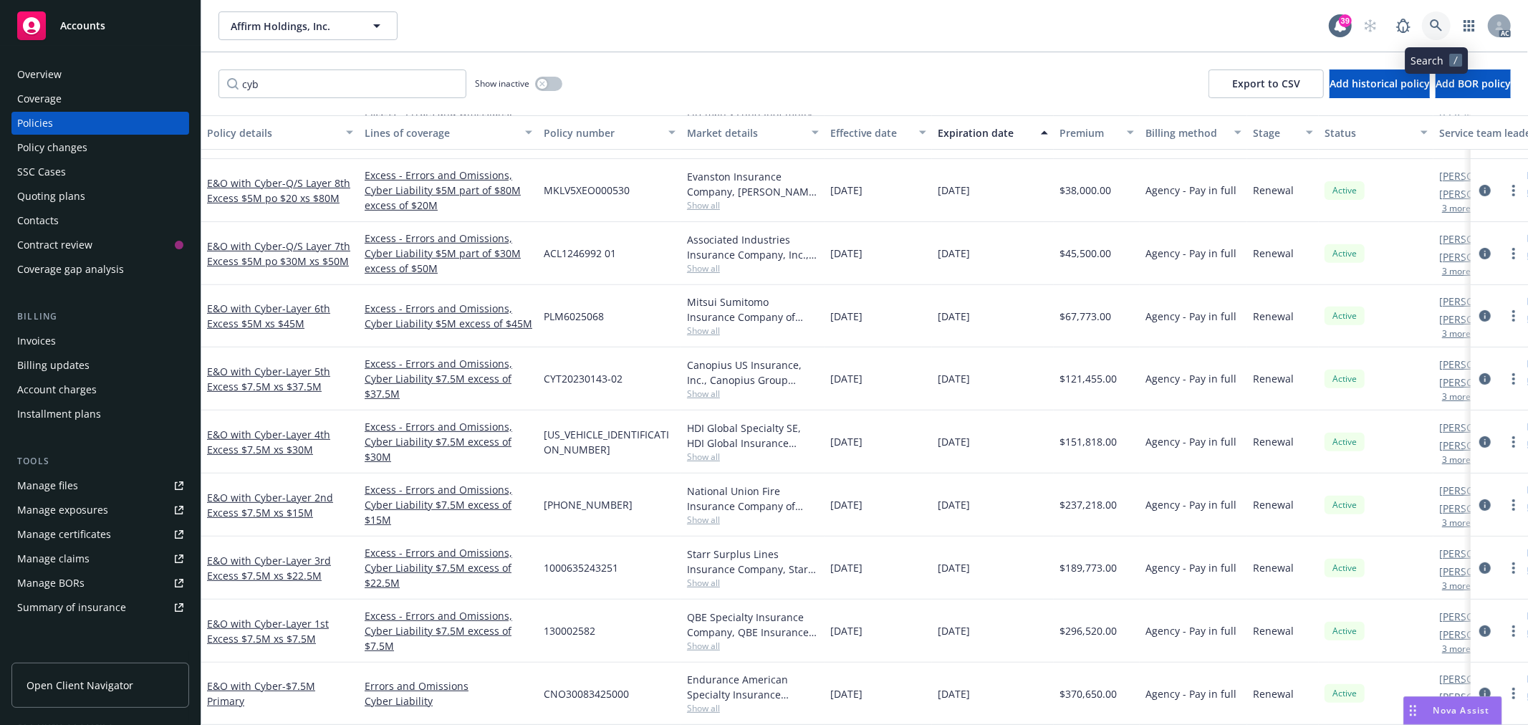
click at [1442, 27] on icon at bounding box center [1436, 25] width 13 height 13
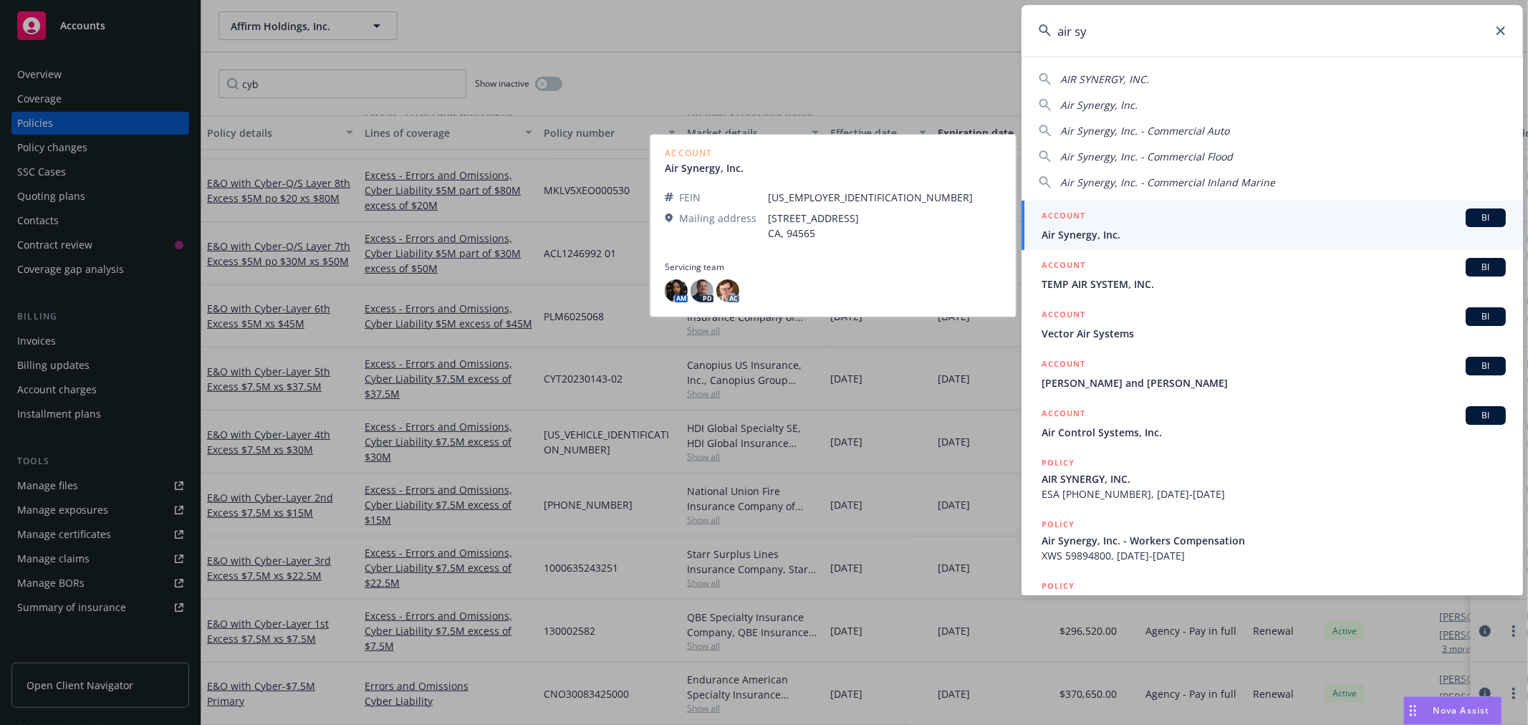
type input "air sy"
click at [1403, 213] on div "ACCOUNT BI" at bounding box center [1274, 218] width 464 height 19
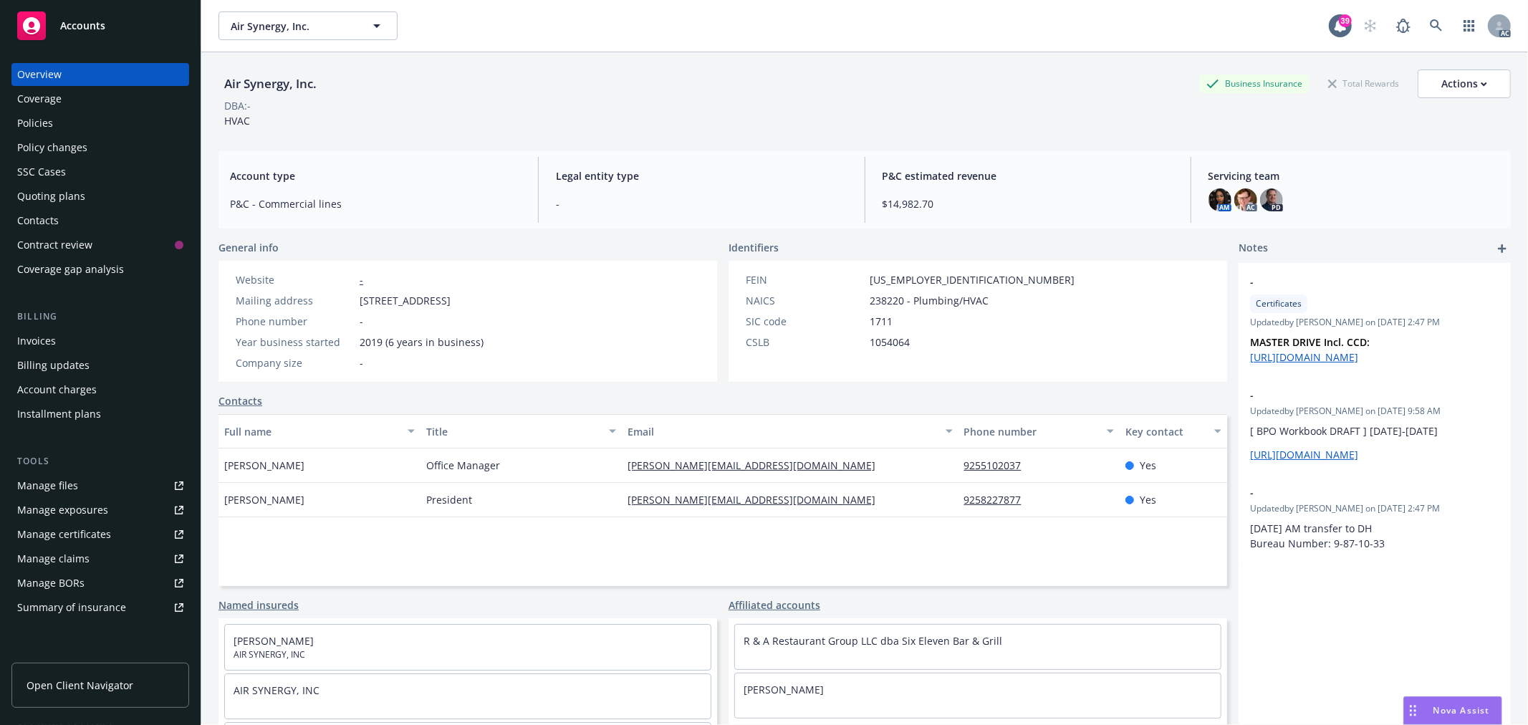
click at [24, 124] on div "Policies" at bounding box center [35, 123] width 36 height 23
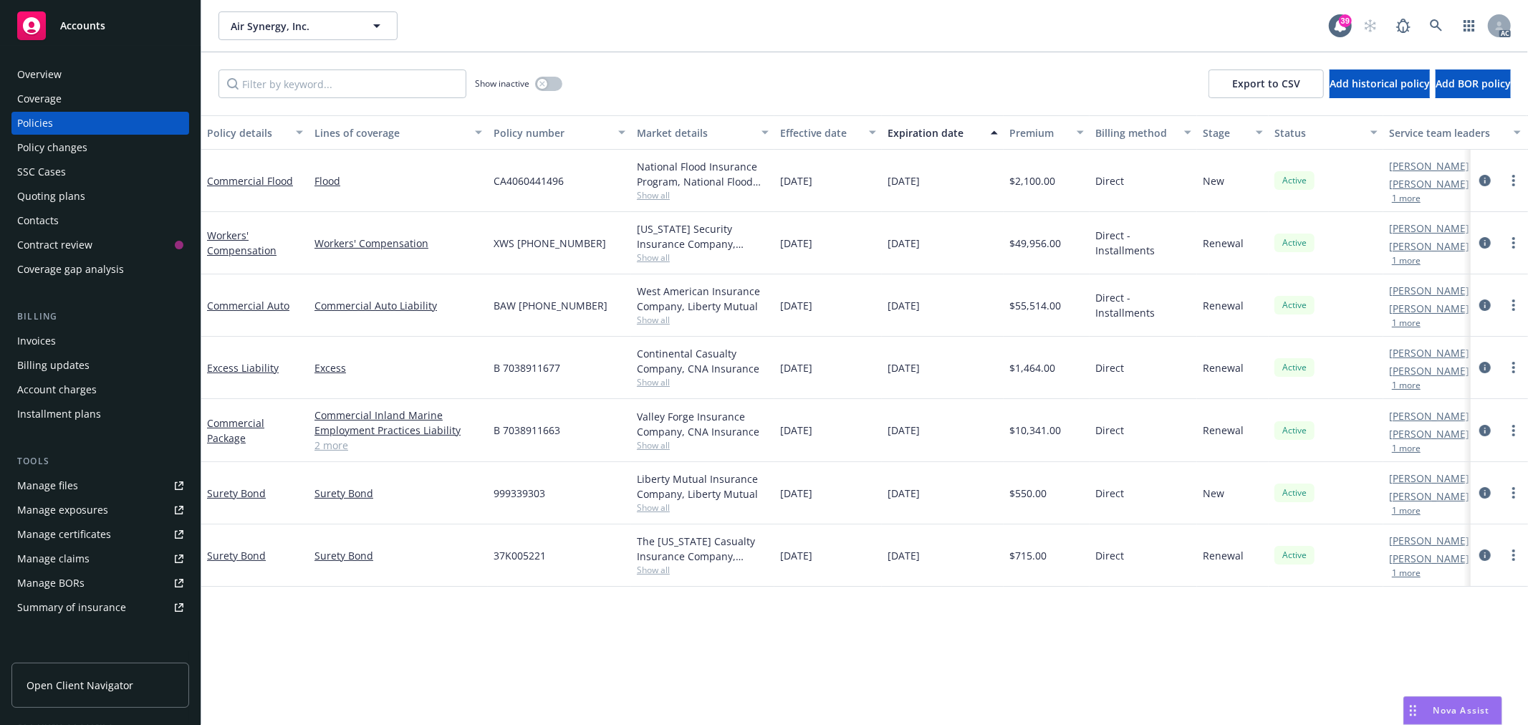
click at [76, 76] on div "Overview" at bounding box center [100, 74] width 166 height 23
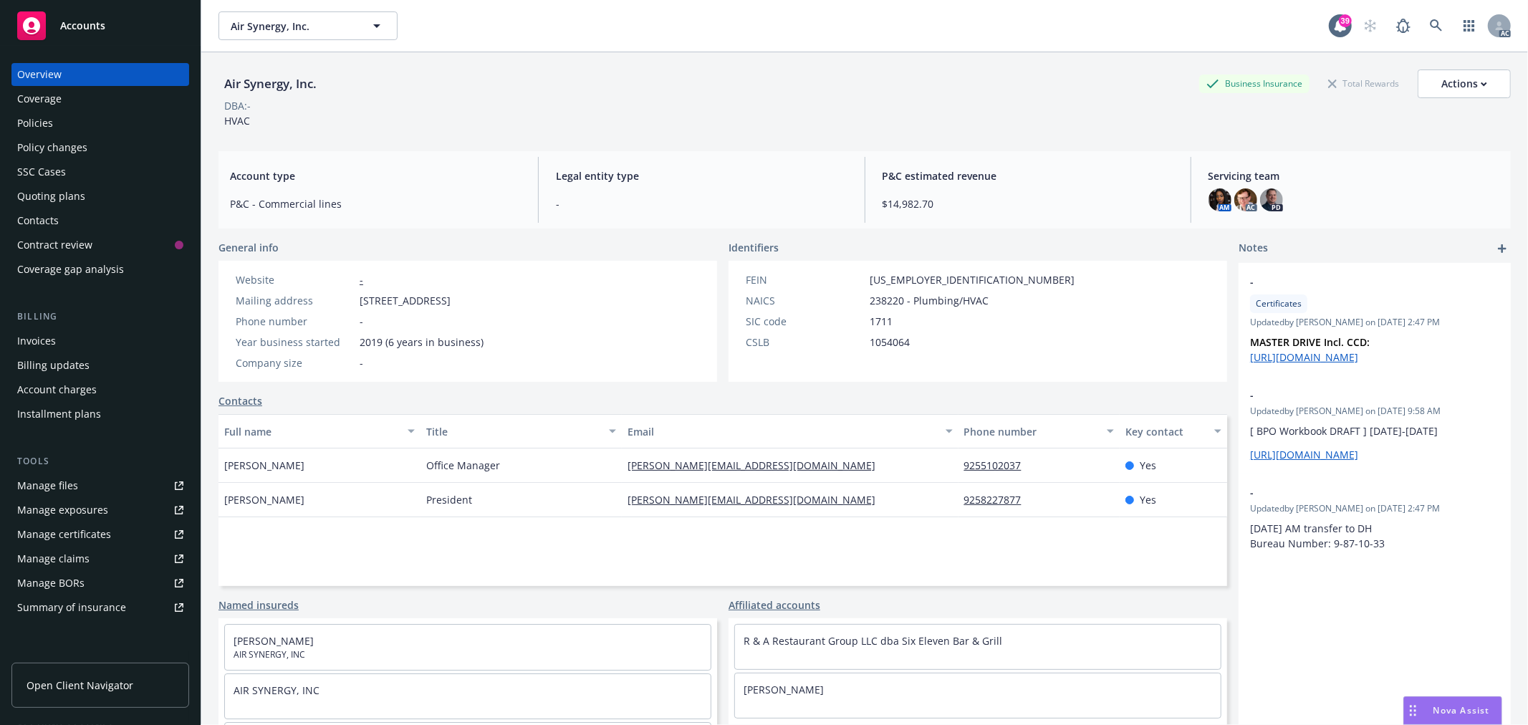
click at [55, 125] on div "Policies" at bounding box center [100, 123] width 166 height 23
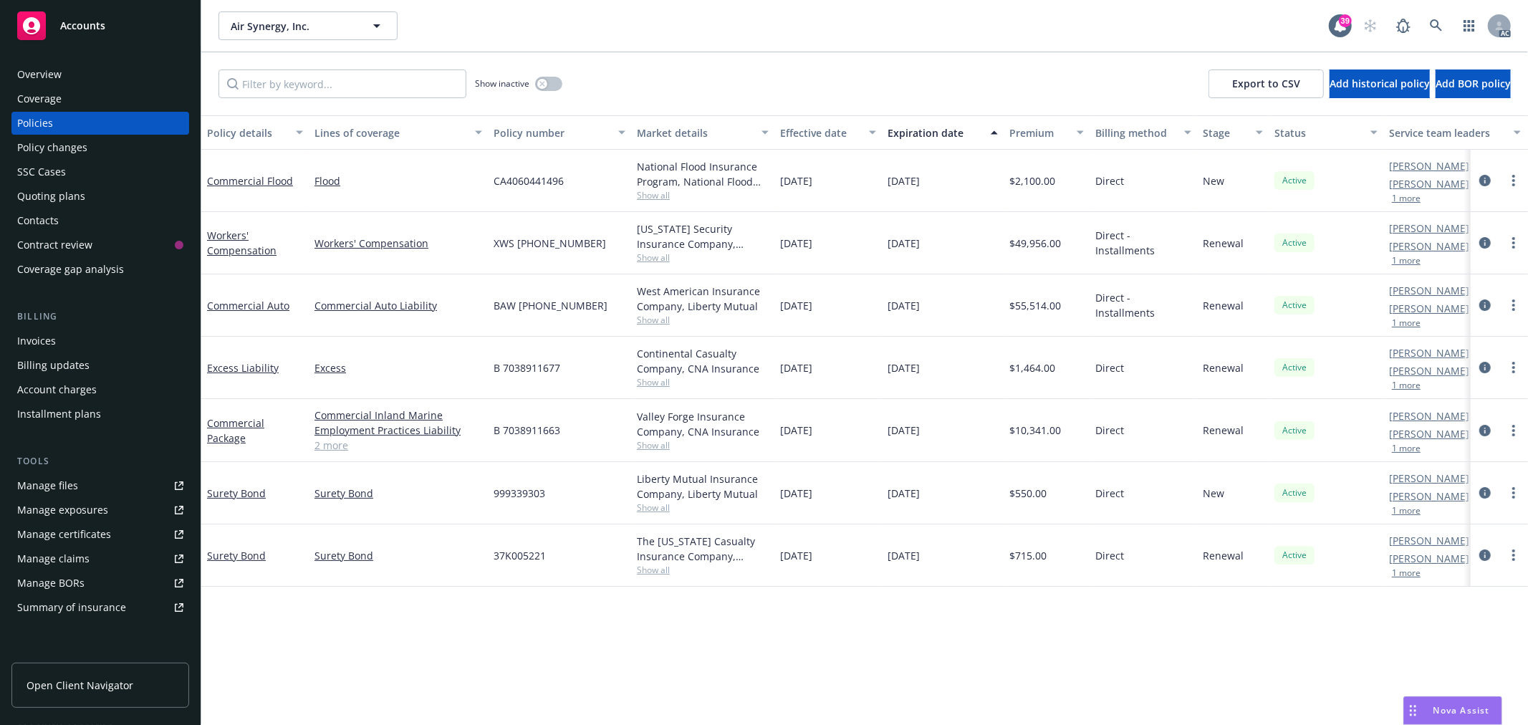
click at [116, 77] on div "Overview" at bounding box center [100, 74] width 166 height 23
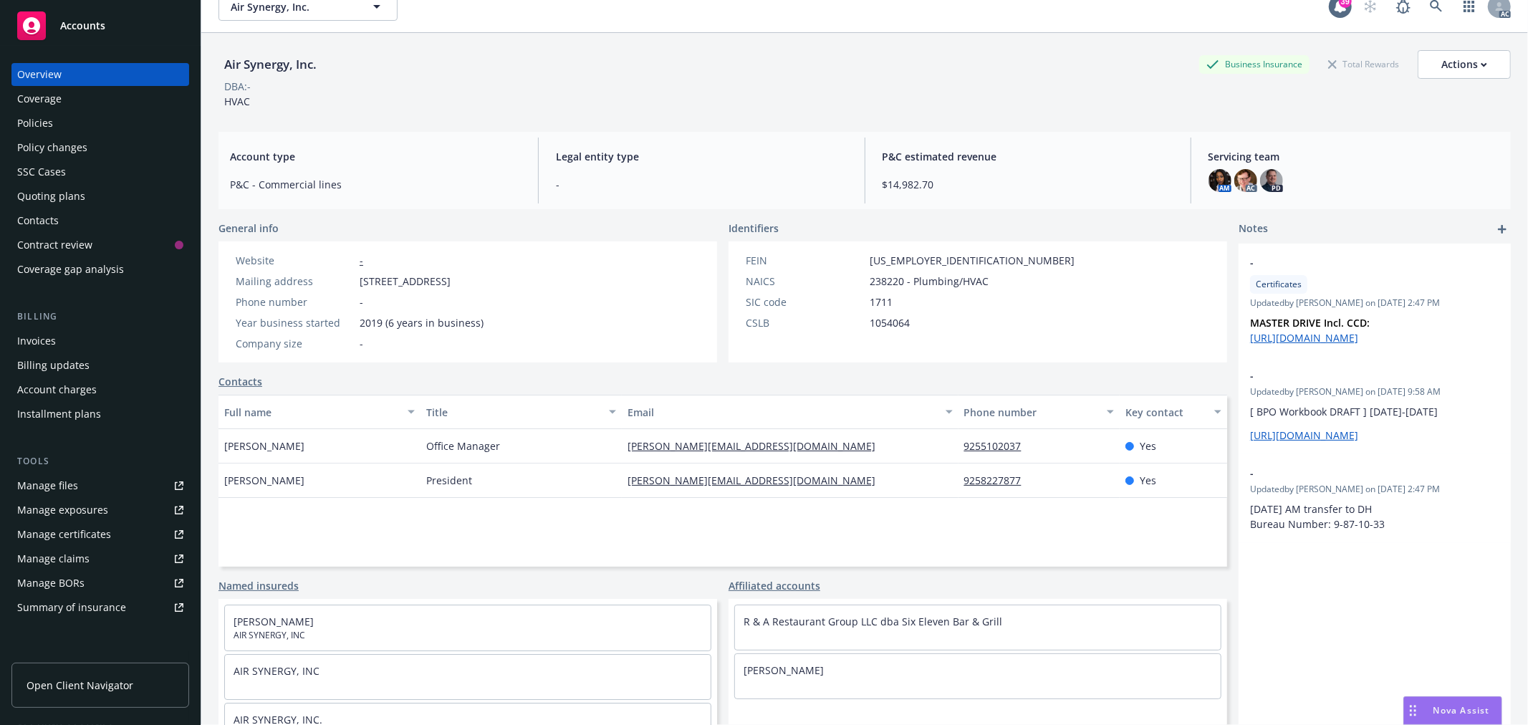
scroll to position [52, 0]
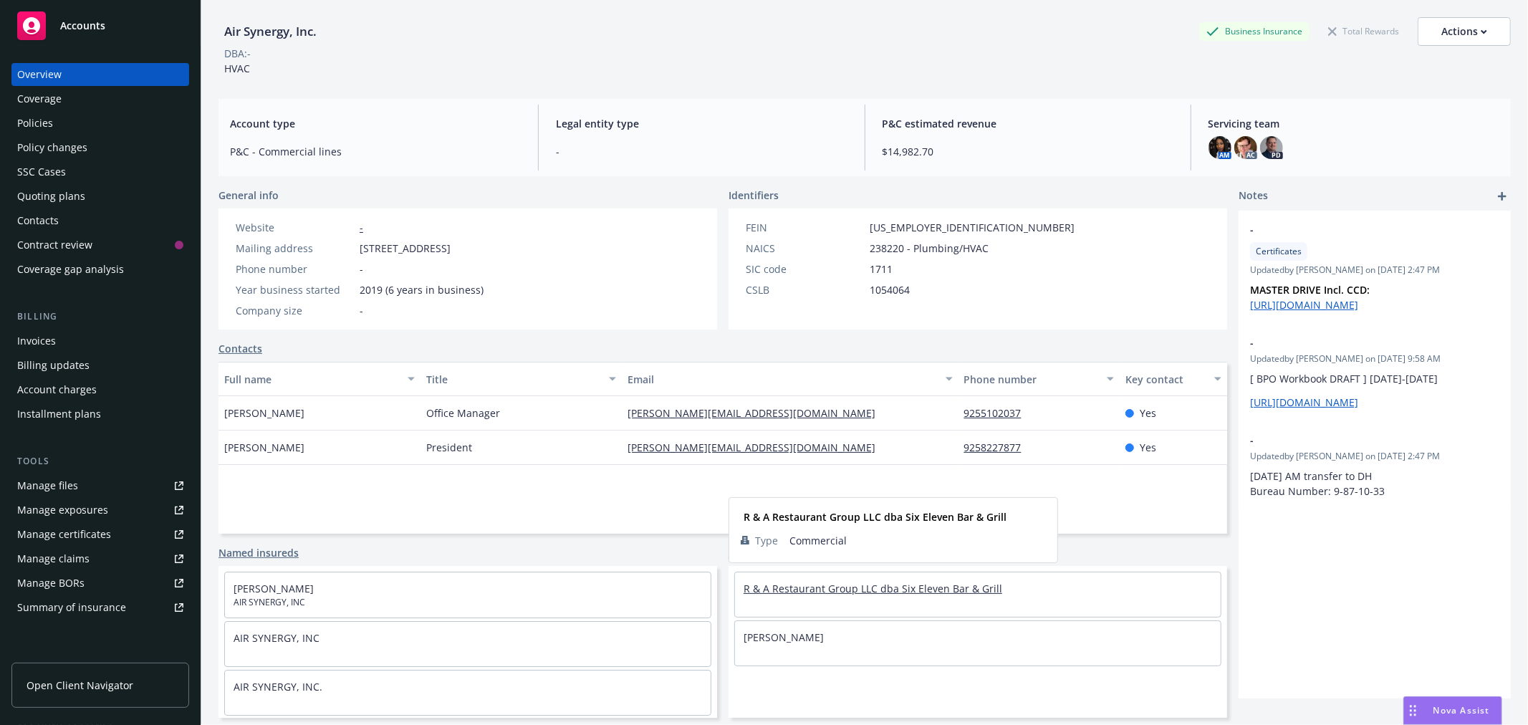
click at [876, 584] on link "R & A Restaurant Group LLC dba Six Eleven Bar & Grill" at bounding box center [873, 589] width 259 height 14
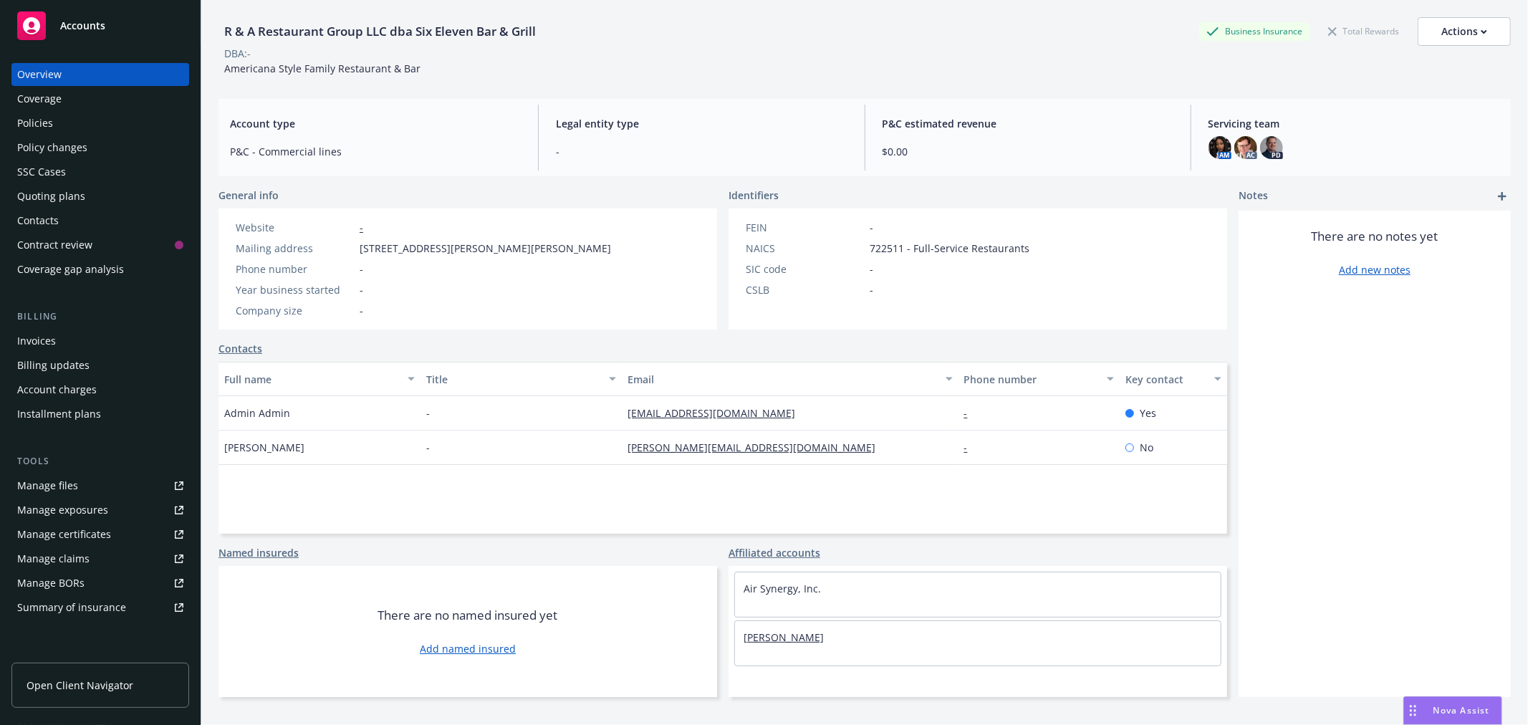
click at [775, 632] on link "[PERSON_NAME]" at bounding box center [784, 638] width 80 height 14
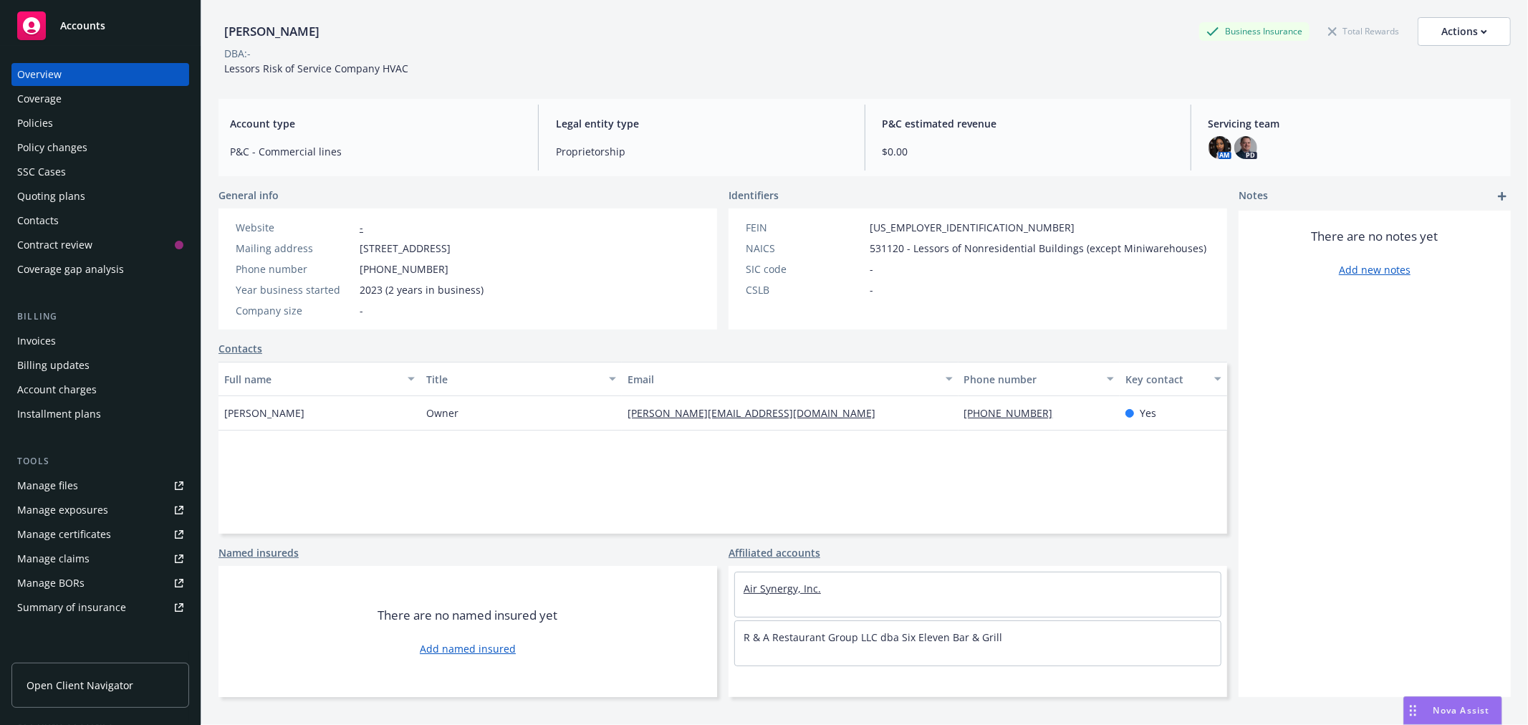
click at [782, 584] on link "Air Synergy, Inc." at bounding box center [782, 589] width 77 height 14
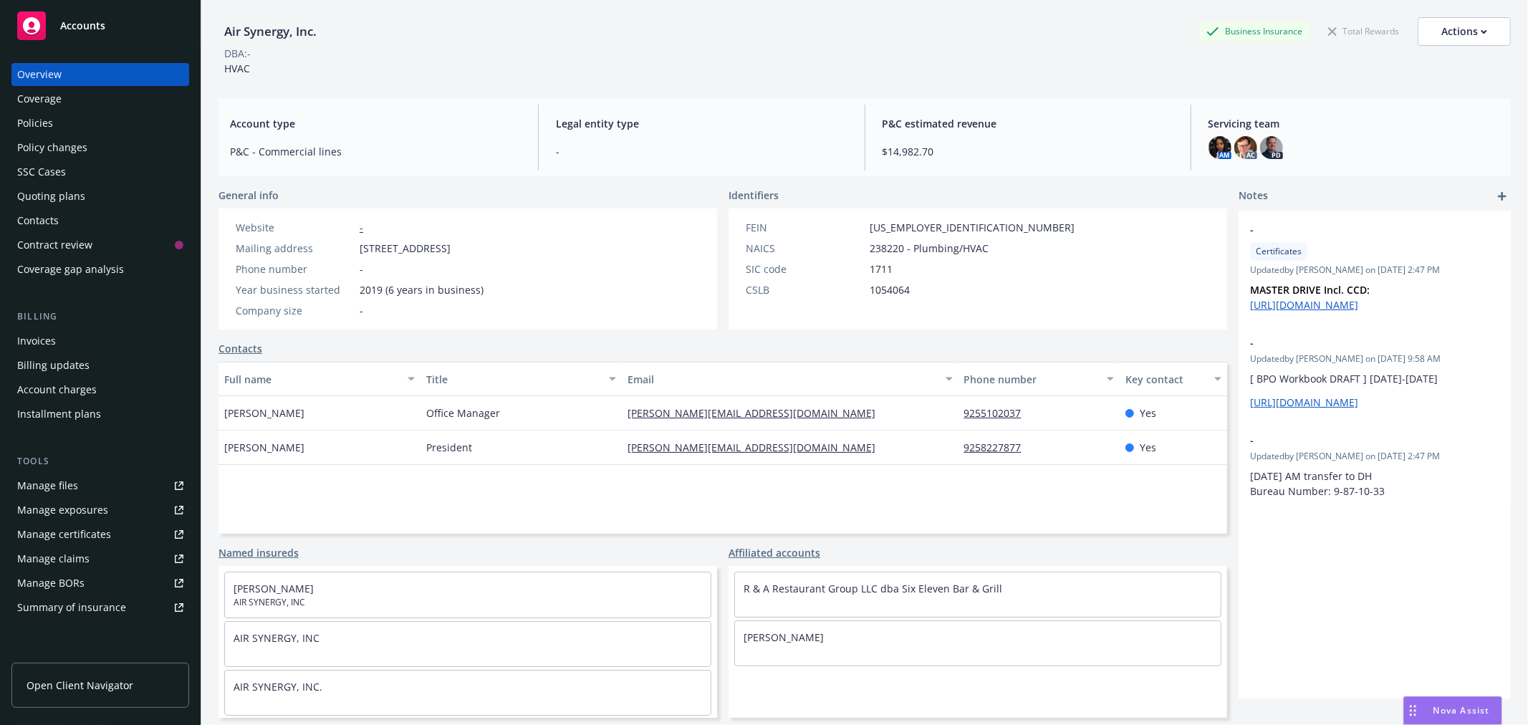
click at [67, 120] on div "Policies" at bounding box center [100, 123] width 166 height 23
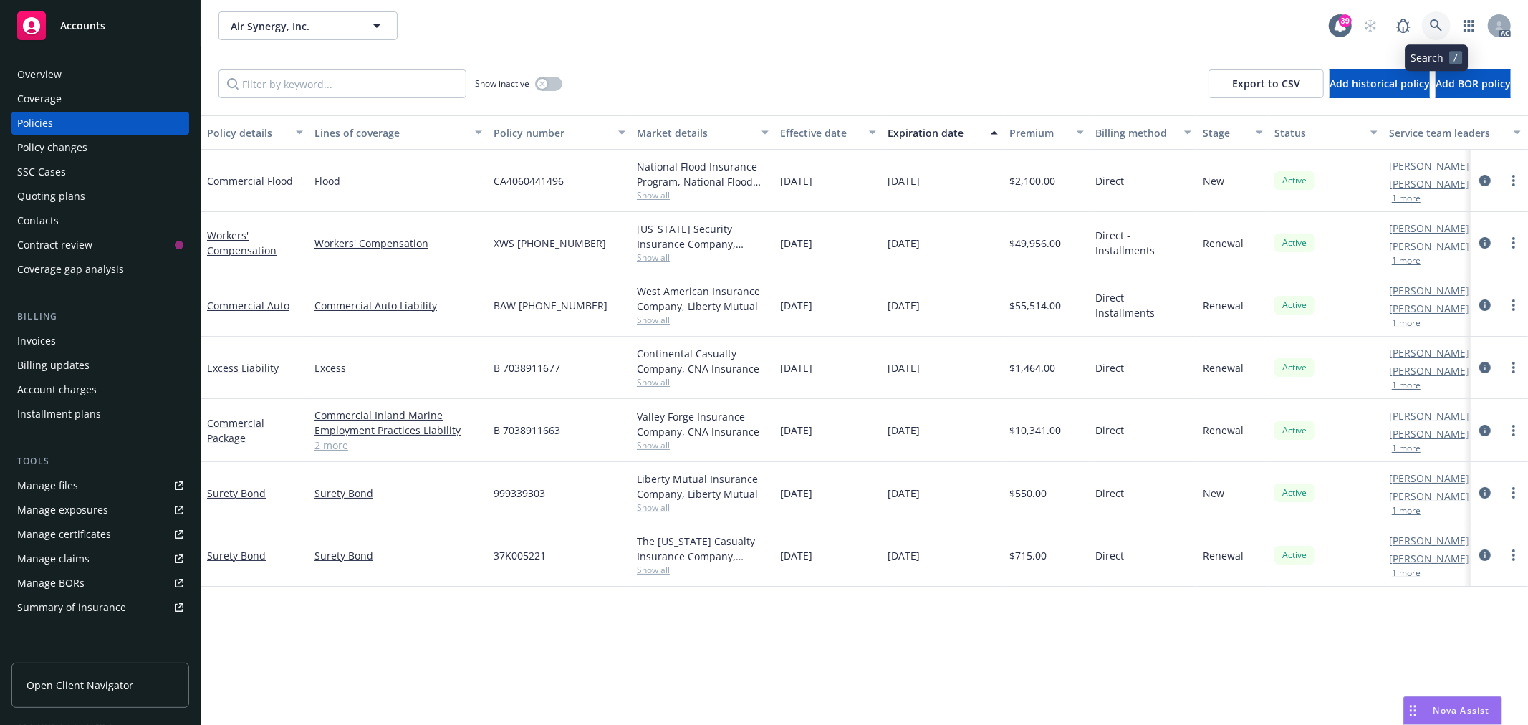
click at [1422, 24] on link at bounding box center [1436, 25] width 29 height 29
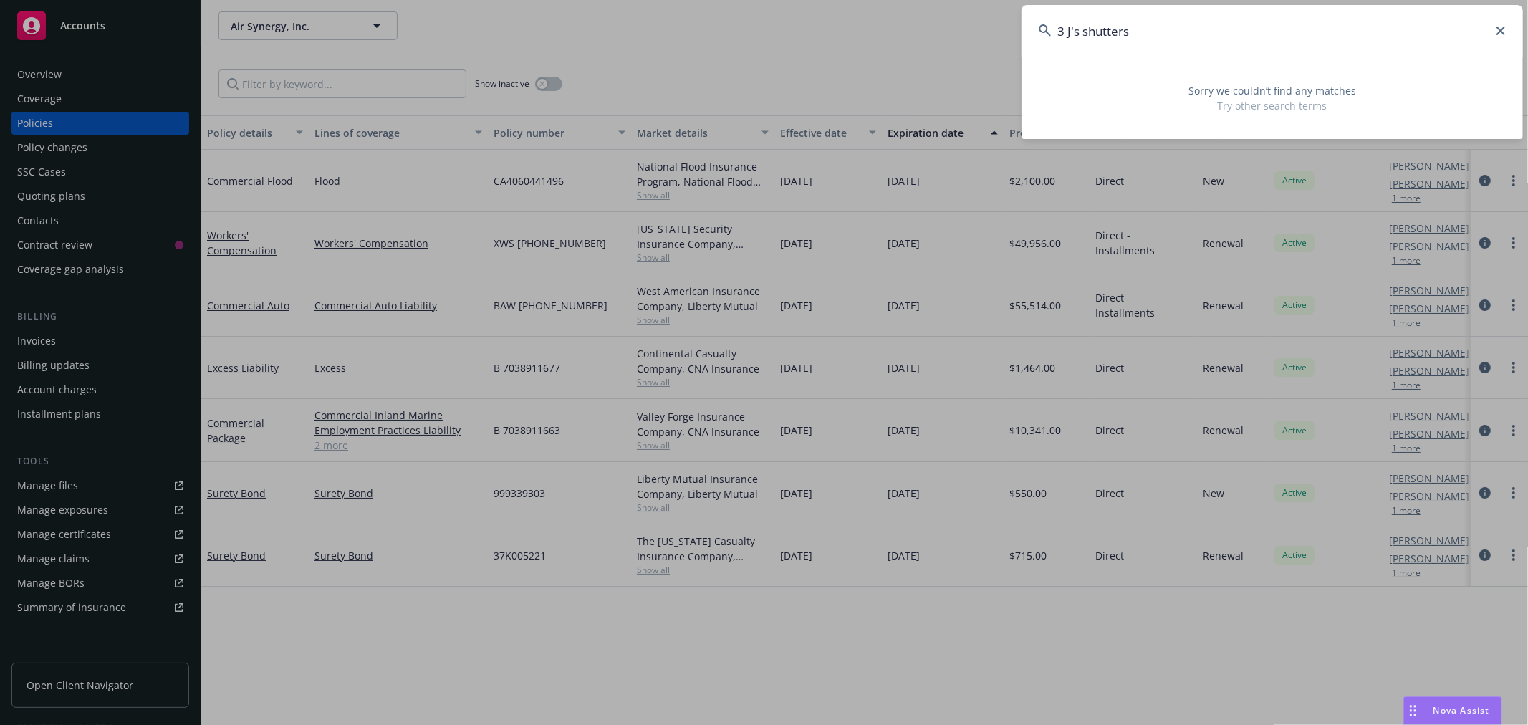
drag, startPoint x: 1243, startPoint y: 52, endPoint x: 973, endPoint y: 24, distance: 271.5
click at [959, 50] on div "3 J's shutters Sorry we couldn’t find any matches Try other search terms" at bounding box center [764, 362] width 1528 height 725
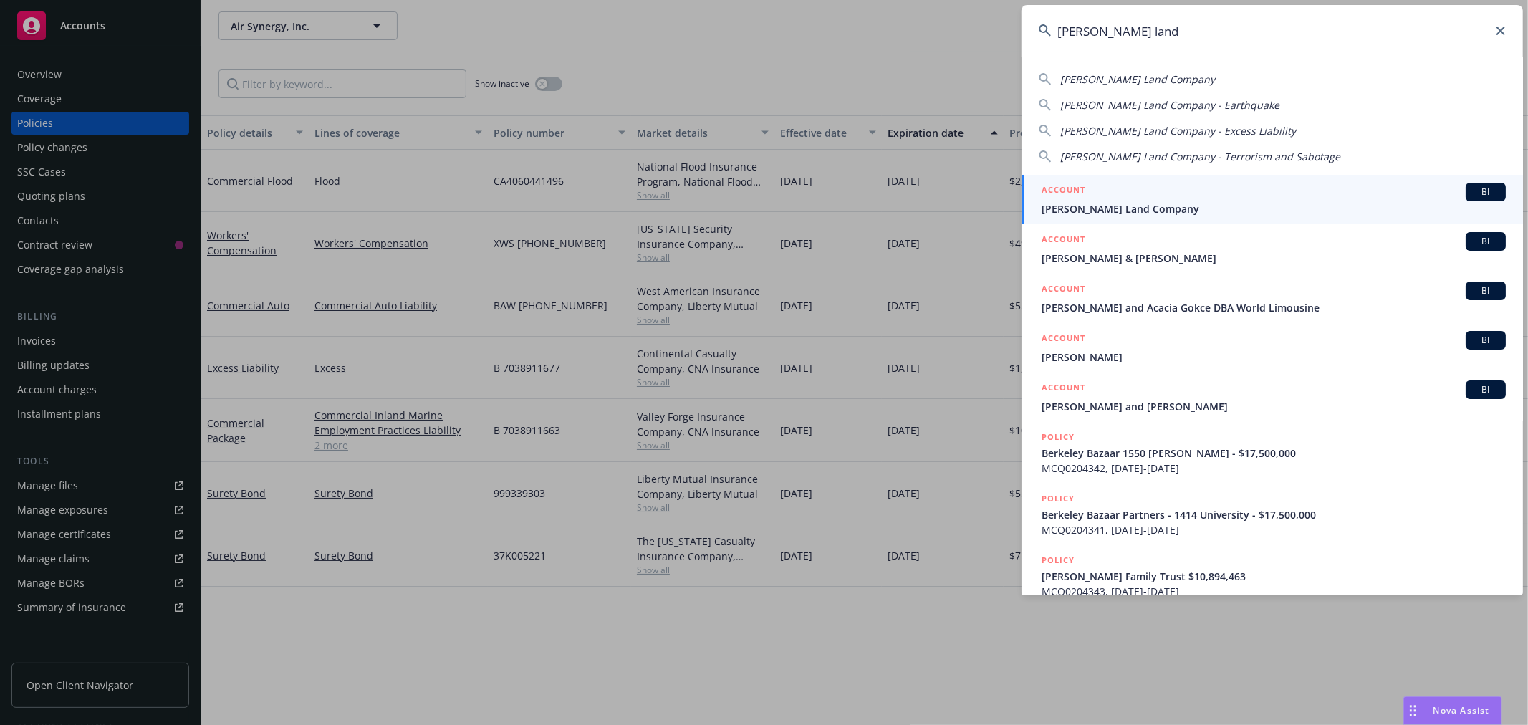
type input "[PERSON_NAME] land"
click at [1132, 212] on span "[PERSON_NAME] Land Company" at bounding box center [1274, 208] width 464 height 15
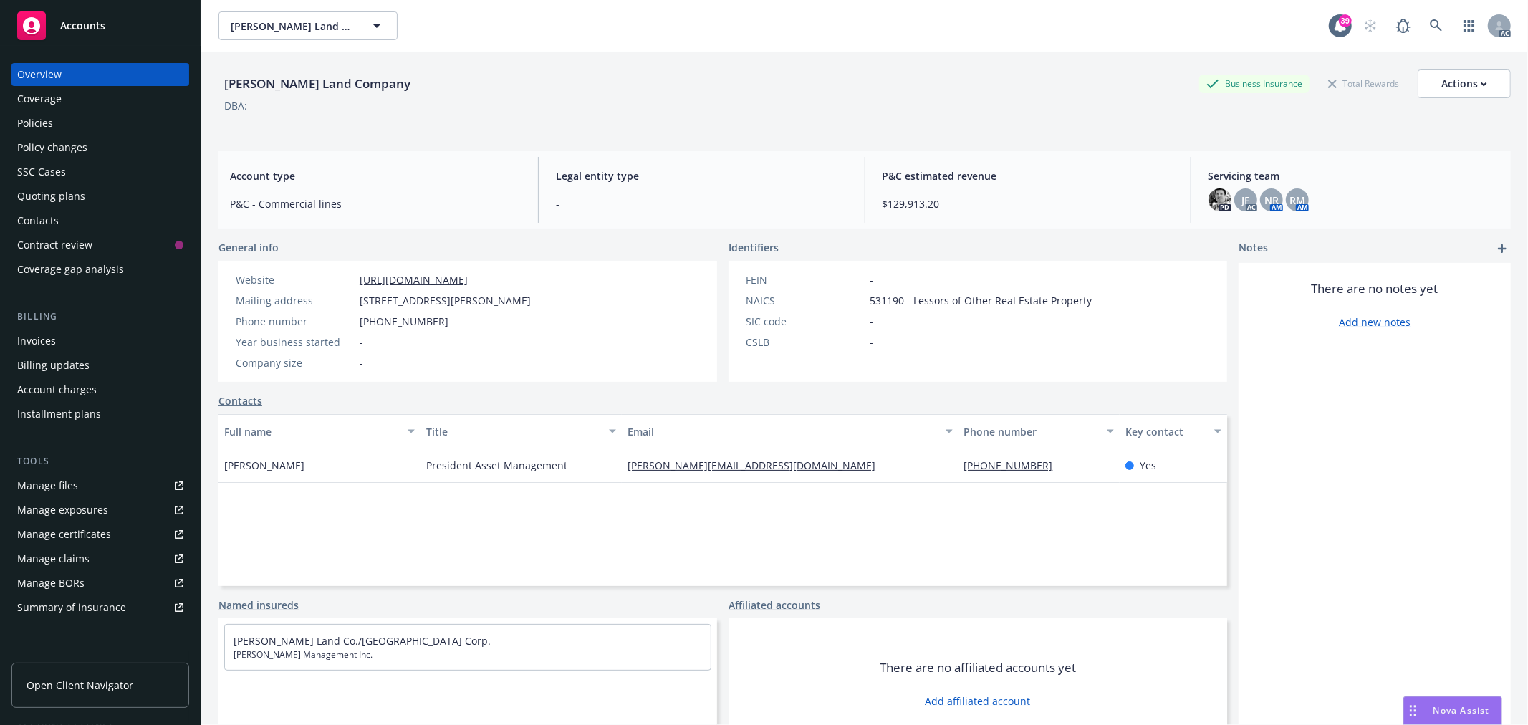
click at [72, 117] on div "Policies" at bounding box center [100, 123] width 166 height 23
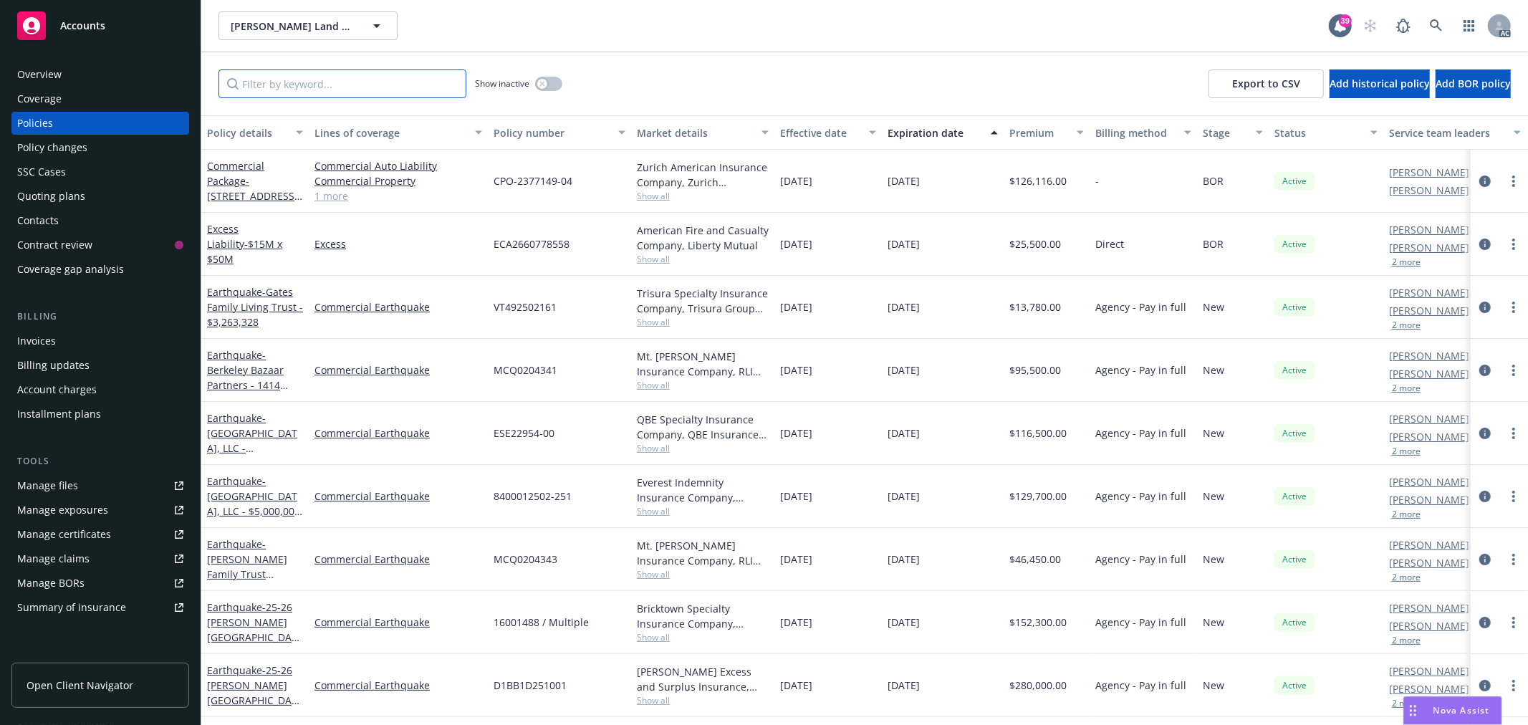
click at [338, 85] on input "Filter by keyword..." at bounding box center [343, 84] width 248 height 29
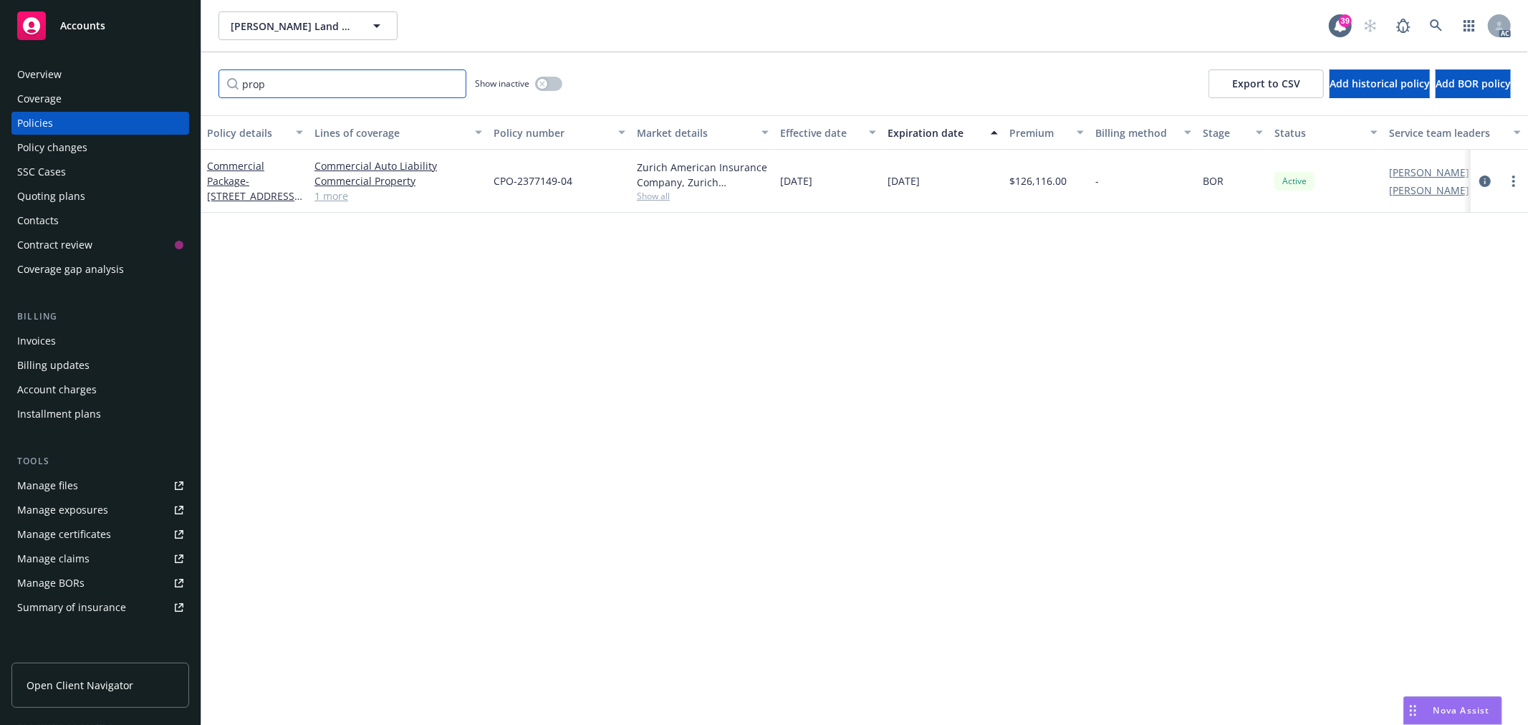
type input "prop"
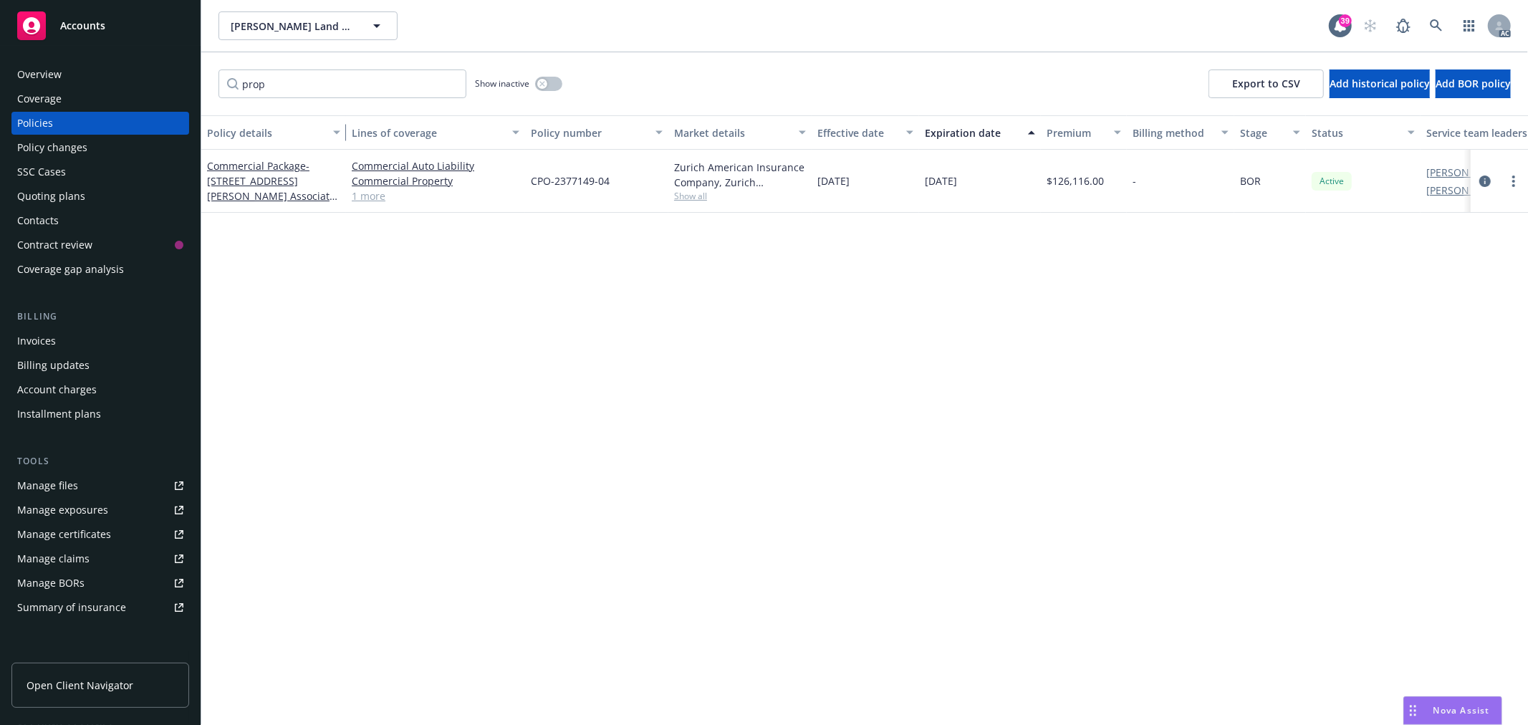
drag, startPoint x: 308, startPoint y: 130, endPoint x: 350, endPoint y: 130, distance: 41.6
click at [343, 130] on div "button" at bounding box center [338, 132] width 7 height 33
click at [451, 86] on input "prop" at bounding box center [343, 84] width 248 height 29
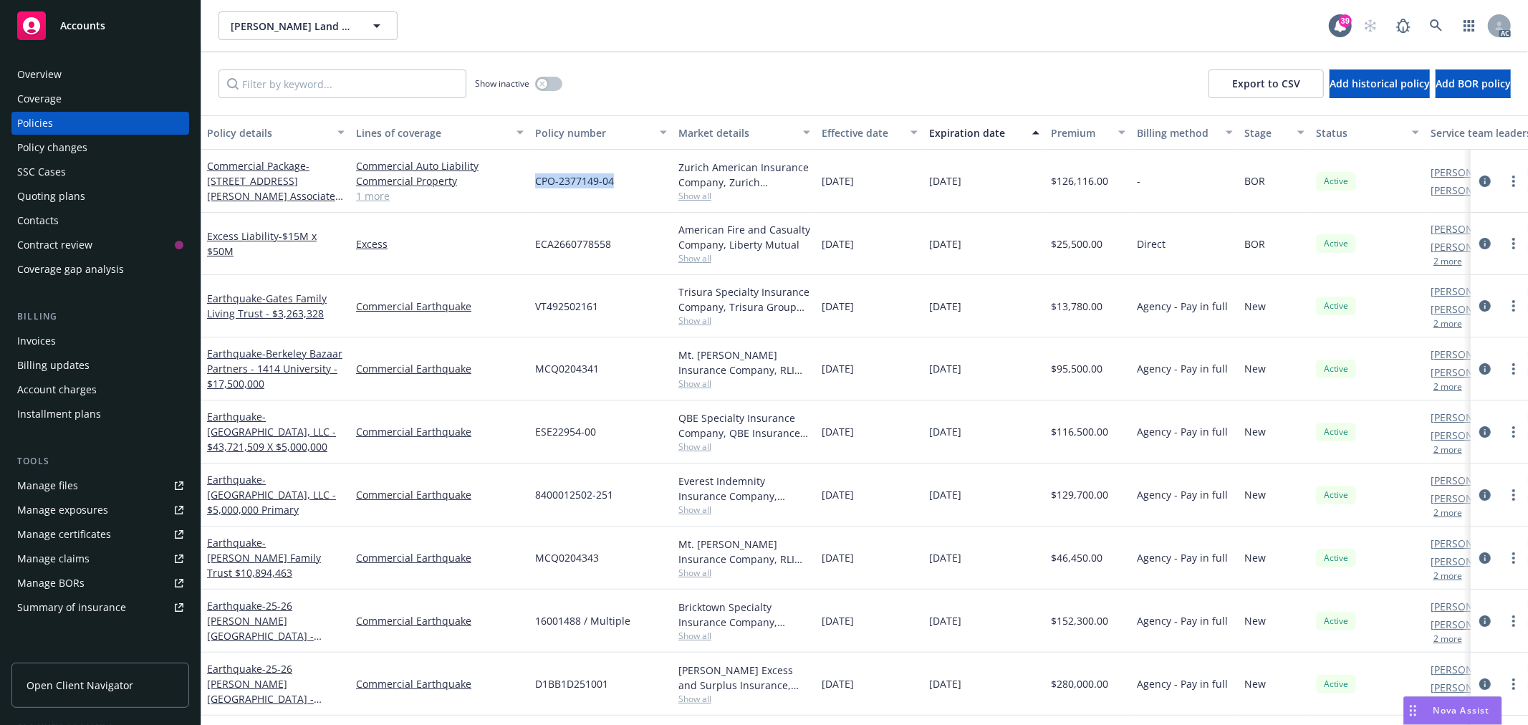
drag, startPoint x: 615, startPoint y: 180, endPoint x: 534, endPoint y: 180, distance: 81.0
click at [534, 180] on div "CPO-2377149-04" at bounding box center [601, 181] width 143 height 63
copy span "CPO-2377149-04"
click at [44, 67] on div "Overview" at bounding box center [39, 74] width 44 height 23
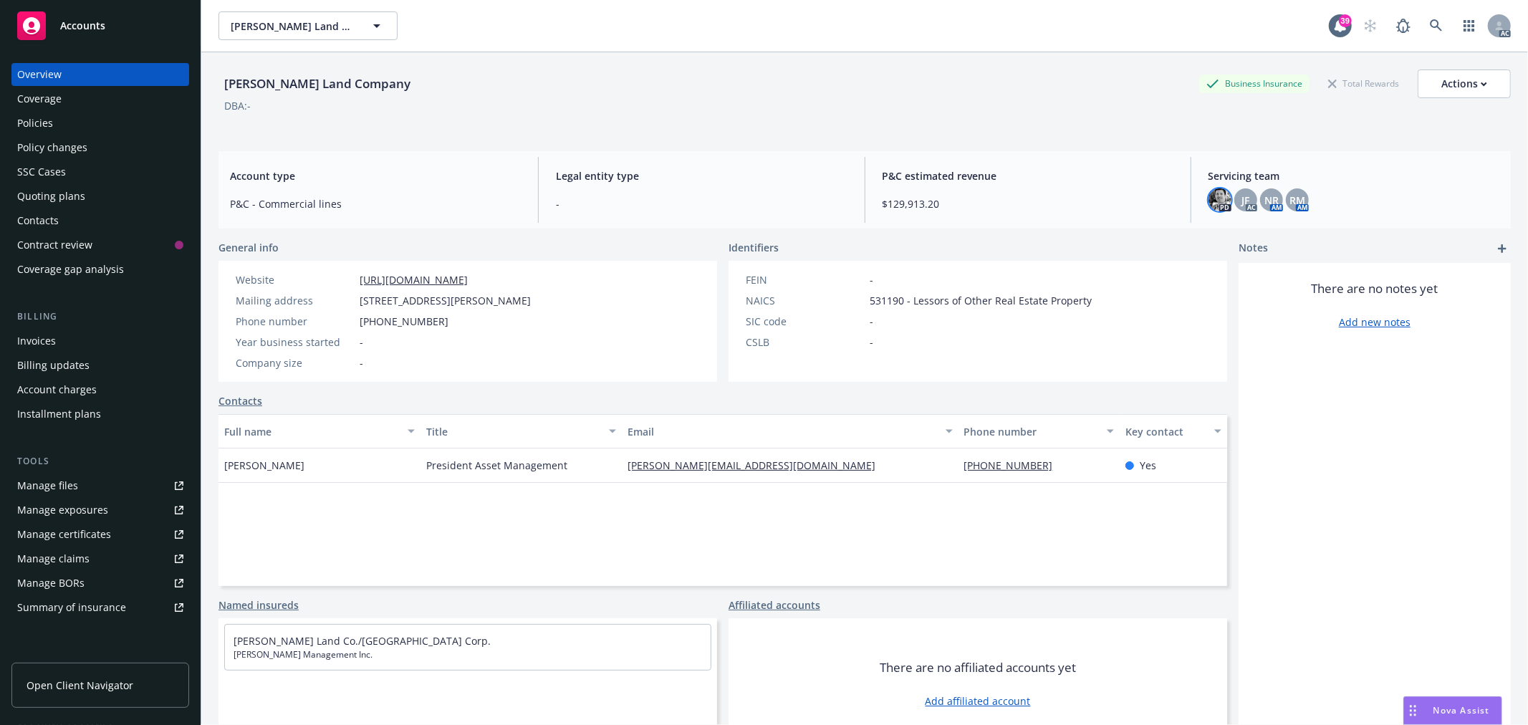
click at [1220, 203] on img at bounding box center [1220, 199] width 23 height 23
click at [1242, 201] on span "JF" at bounding box center [1246, 200] width 8 height 15
click at [1265, 201] on span "NR" at bounding box center [1272, 200] width 14 height 15
click at [1242, 201] on span "JF" at bounding box center [1246, 200] width 8 height 15
click at [1260, 201] on div "NR" at bounding box center [1271, 199] width 23 height 23
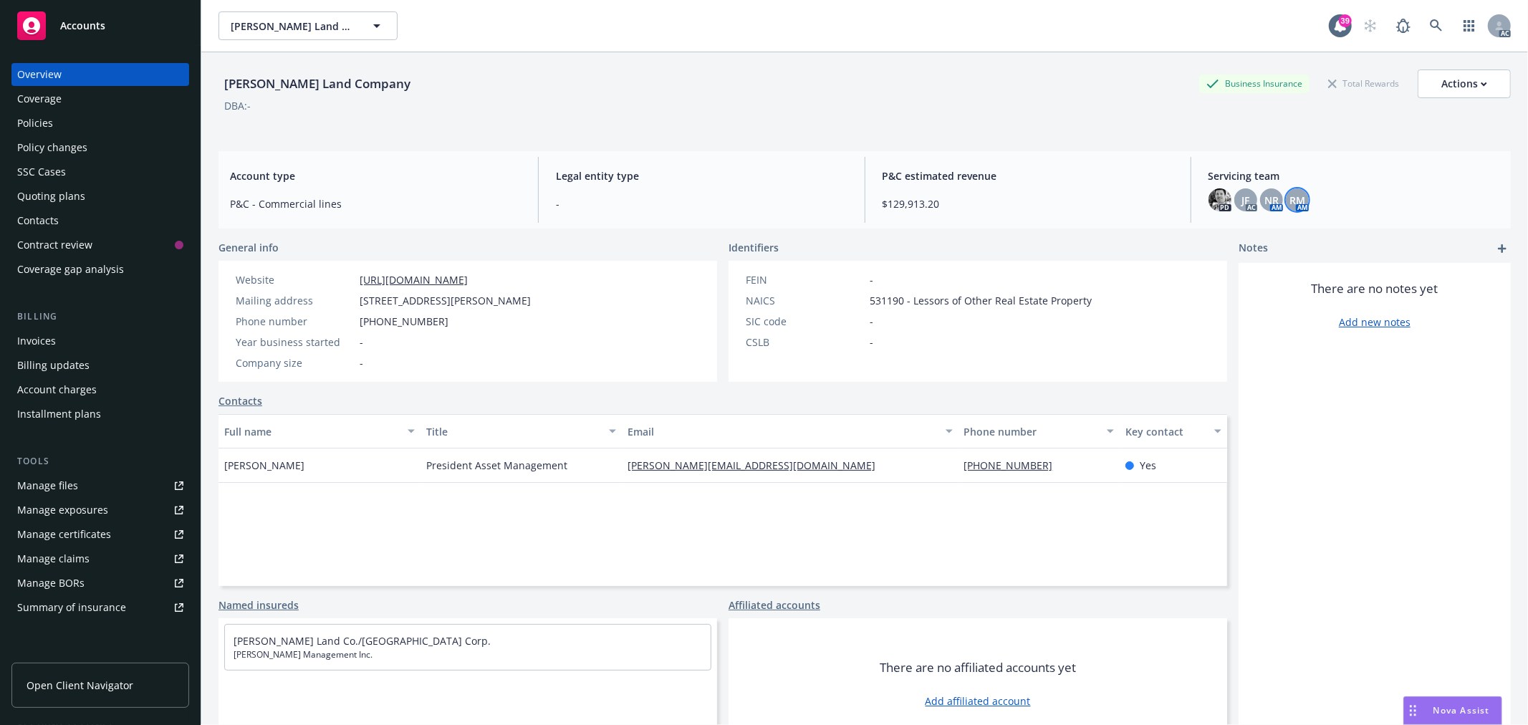
click at [1295, 198] on span "RM" at bounding box center [1298, 200] width 16 height 15
click at [742, 92] on div "[PERSON_NAME] Land Company Business Insurance Total Rewards Actions" at bounding box center [865, 84] width 1293 height 29
click at [1430, 23] on icon at bounding box center [1436, 25] width 13 height 13
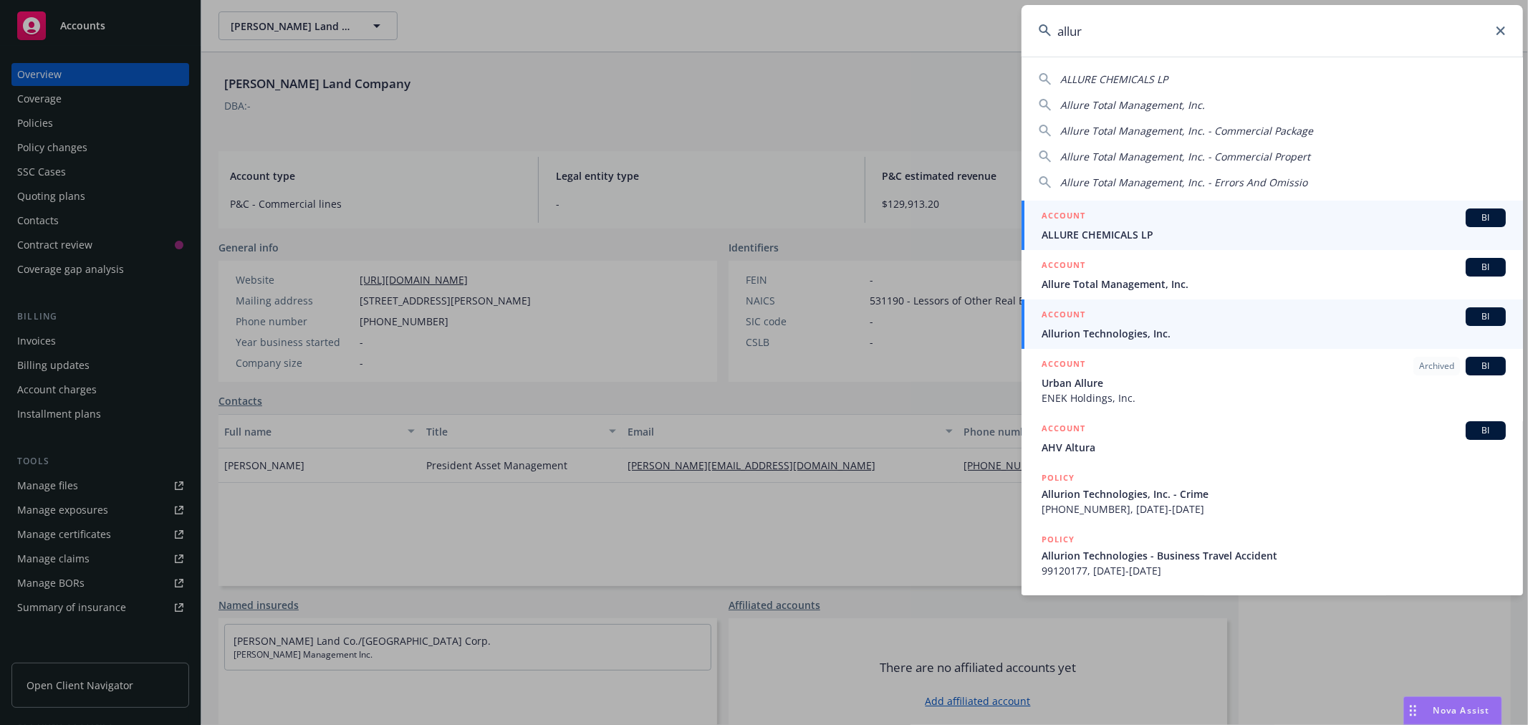
type input "allur"
click at [1161, 334] on span "Allurion Technologies, Inc." at bounding box center [1274, 333] width 464 height 15
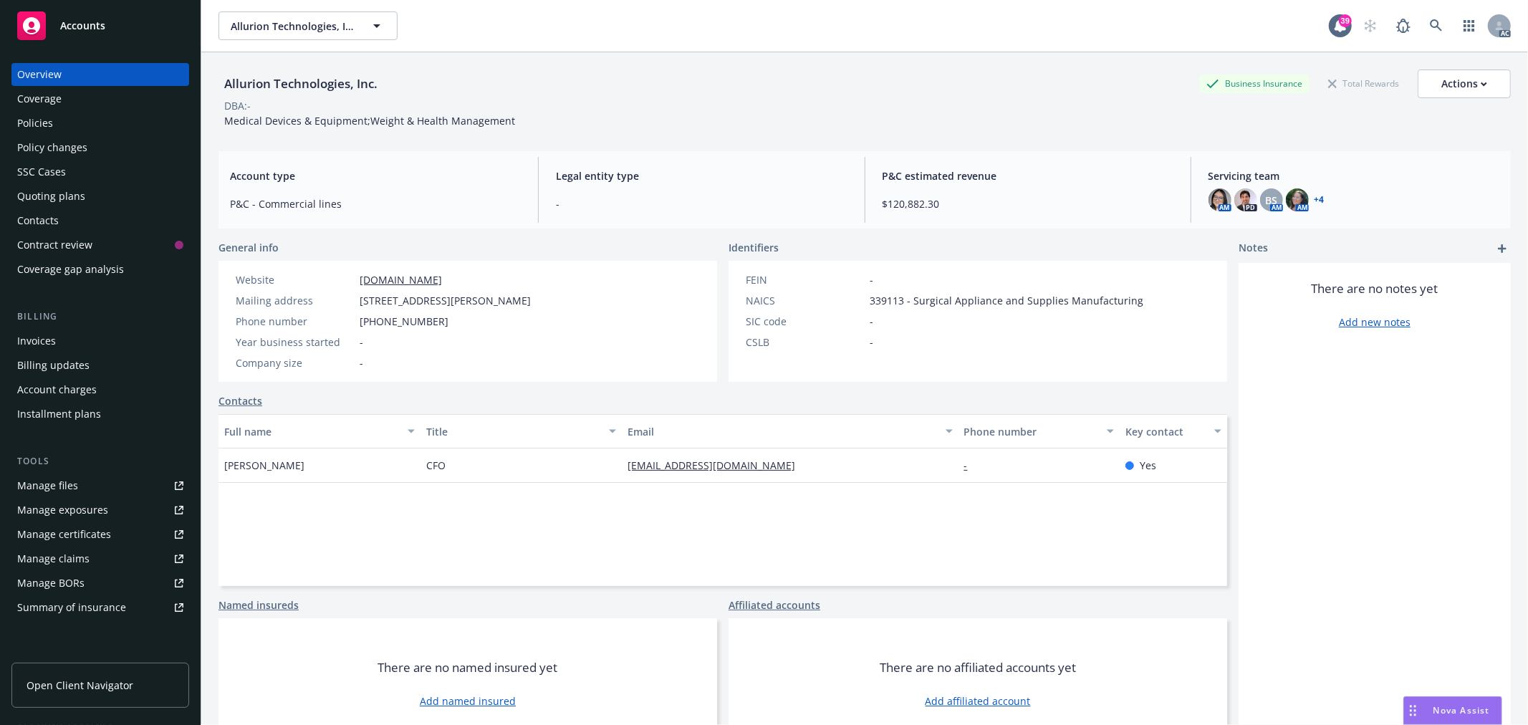
click at [72, 119] on div "Policies" at bounding box center [100, 123] width 166 height 23
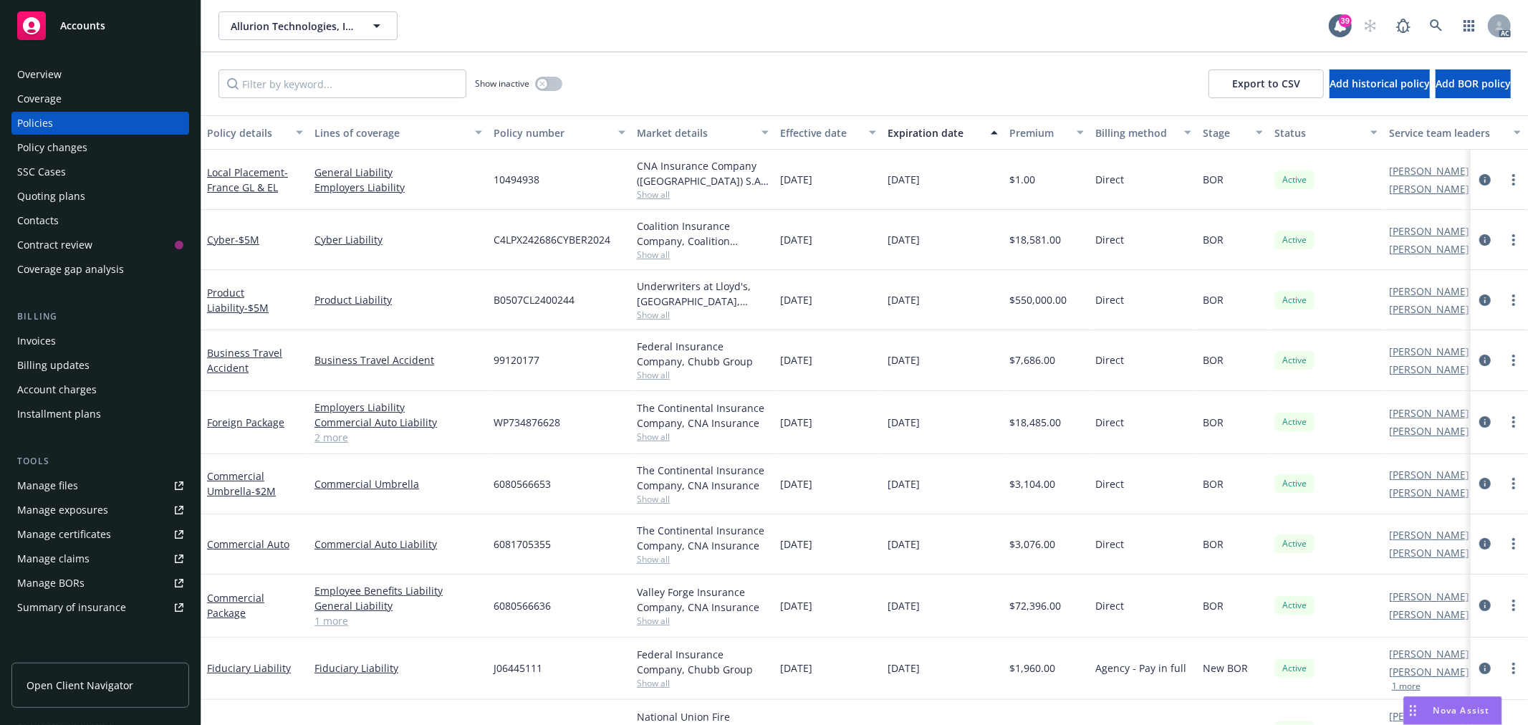
click at [541, 303] on span "B0507CL2400244" at bounding box center [534, 299] width 81 height 15
copy span "B0507CL2400244"
